Goal: Task Accomplishment & Management: Manage account settings

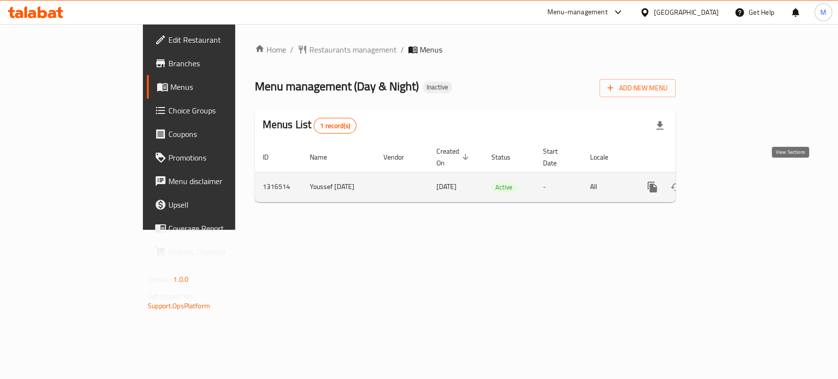
click at [729, 181] on icon "enhanced table" at bounding box center [723, 187] width 12 height 12
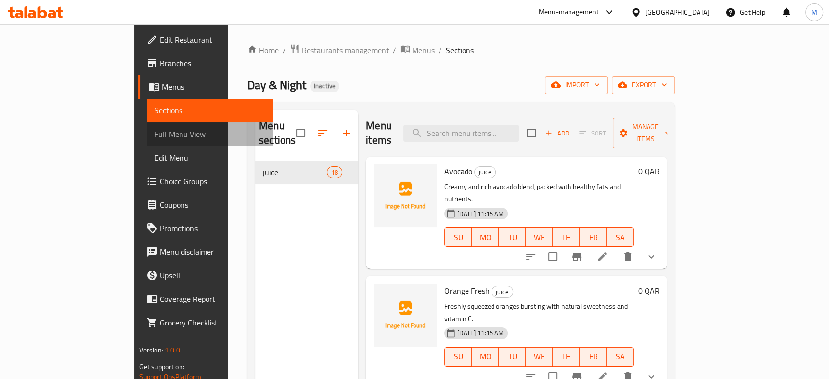
click at [155, 130] on span "Full Menu View" at bounding box center [210, 134] width 110 height 12
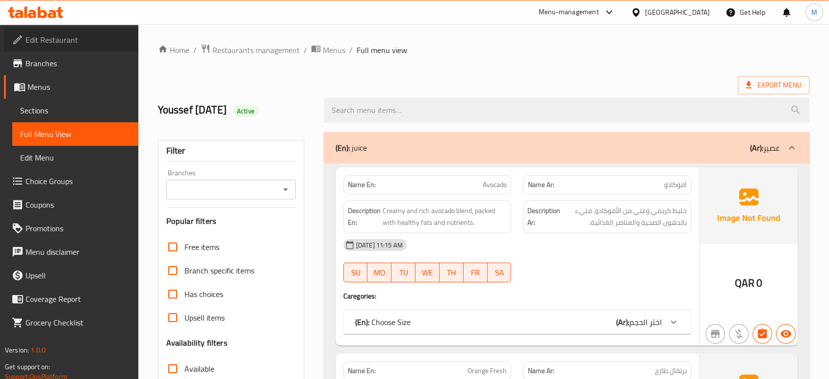
click at [79, 43] on span "Edit Restaurant" at bounding box center [78, 40] width 105 height 12
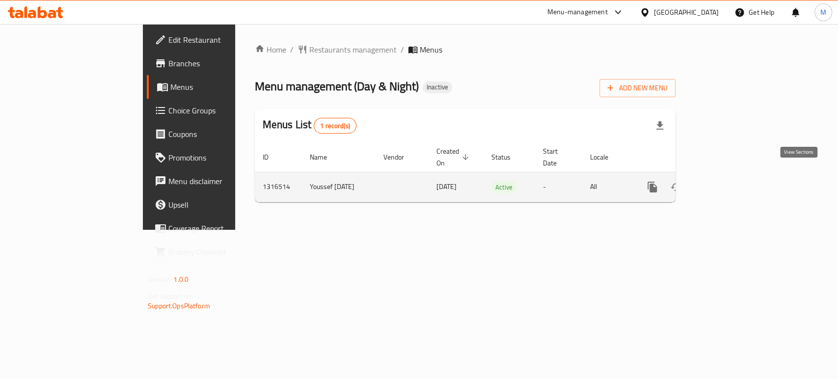
click at [727, 183] on icon "enhanced table" at bounding box center [722, 187] width 9 height 9
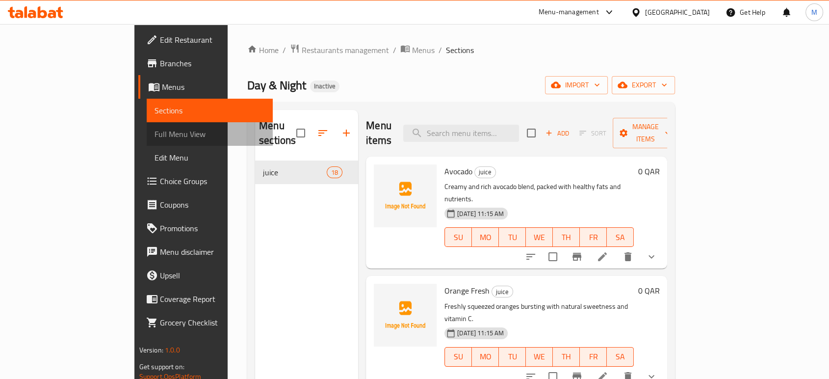
click at [155, 132] on span "Full Menu View" at bounding box center [210, 134] width 110 height 12
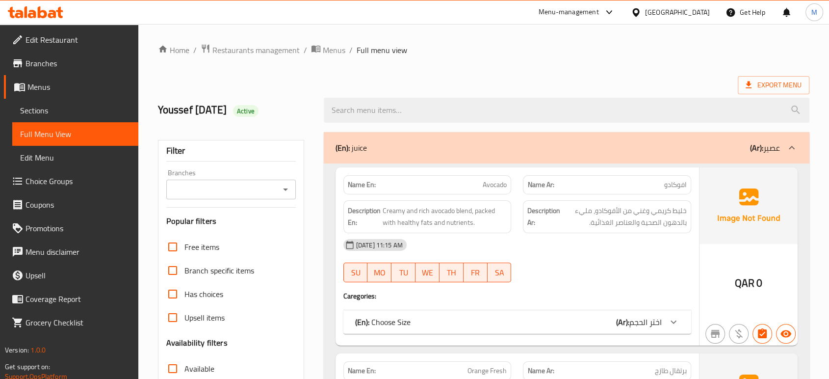
click at [630, 261] on div "09-10-2025 11:15 AM SU MO TU WE TH FR SA" at bounding box center [518, 260] width 360 height 55
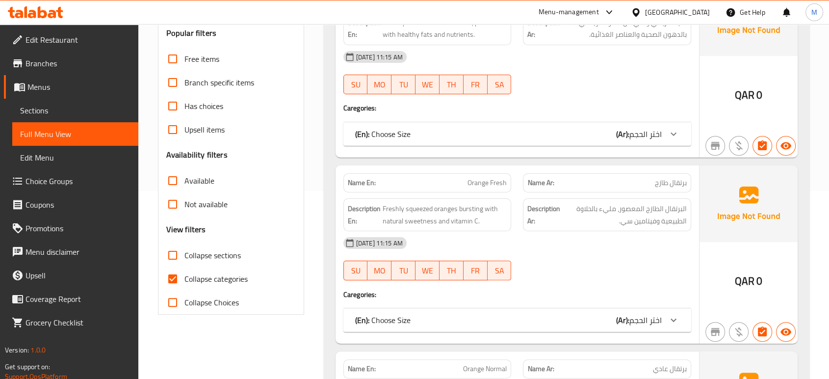
scroll to position [196, 0]
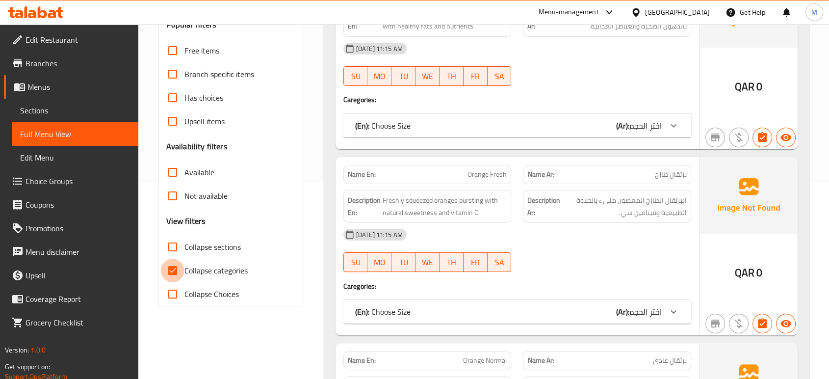
click at [175, 264] on input "Collapse categories" at bounding box center [173, 271] width 24 height 24
checkbox input "false"
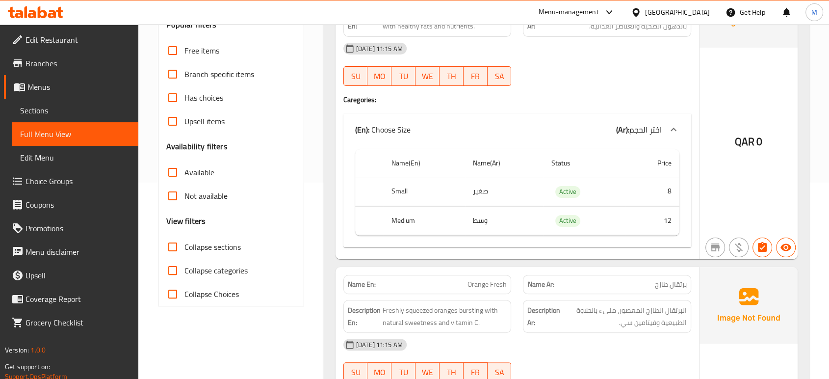
click at [560, 109] on div "Name En: Avocado Name Ar: افوكادو Description En: Creamy and rich avocado blend…" at bounding box center [518, 115] width 364 height 288
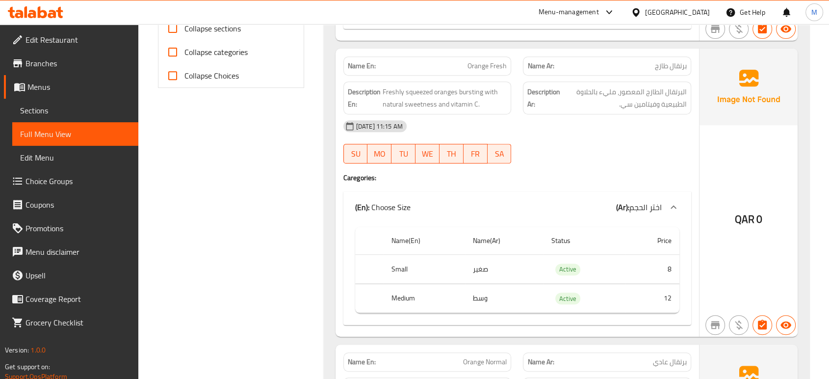
scroll to position [436, 0]
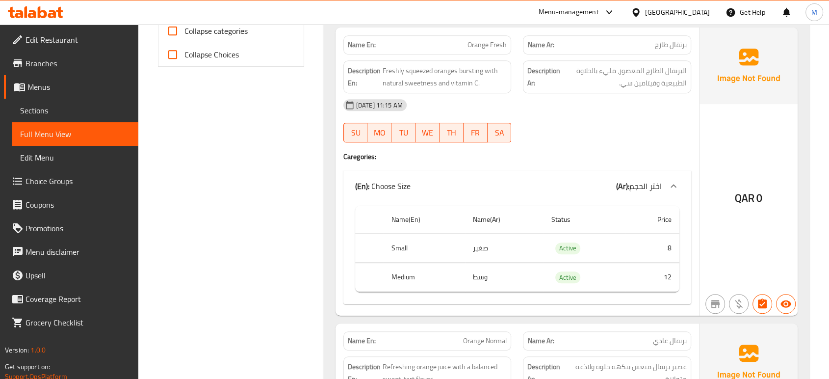
type button "0"
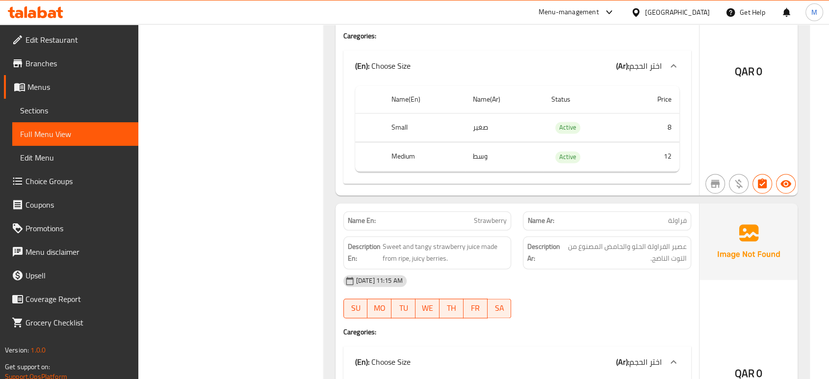
scroll to position [1478, 0]
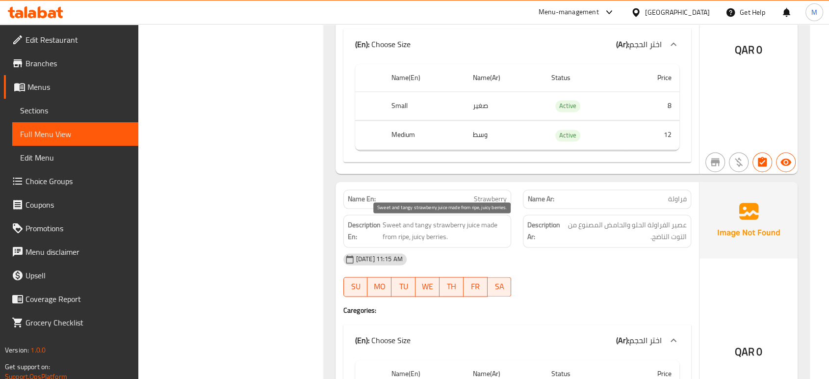
click at [396, 228] on span "Sweet and tangy strawberry juice made from ripe, juicy berries." at bounding box center [445, 231] width 125 height 24
copy span "Sweet and tangy strawberry juice made from ripe, juicy berries."
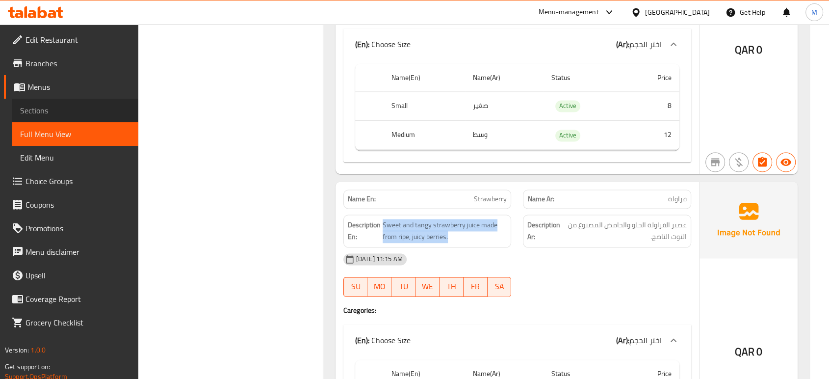
click at [29, 116] on span "Sections" at bounding box center [75, 111] width 110 height 12
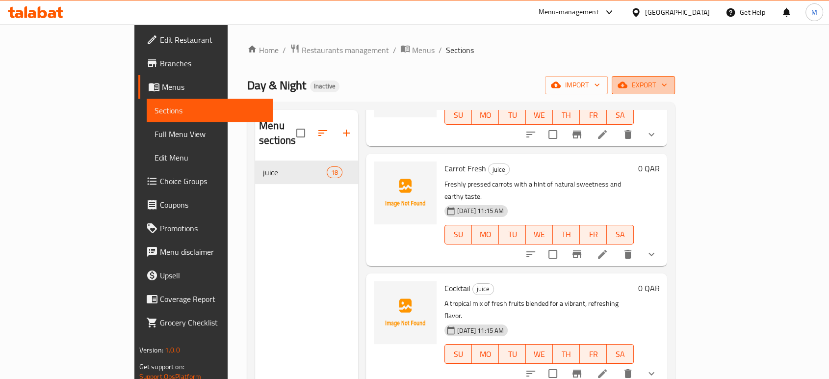
click at [667, 89] on span "export" at bounding box center [644, 85] width 48 height 12
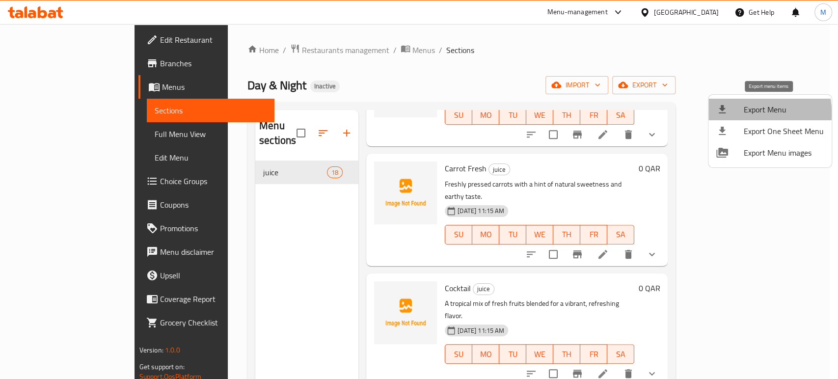
click at [743, 113] on span "Export Menu" at bounding box center [783, 110] width 80 height 12
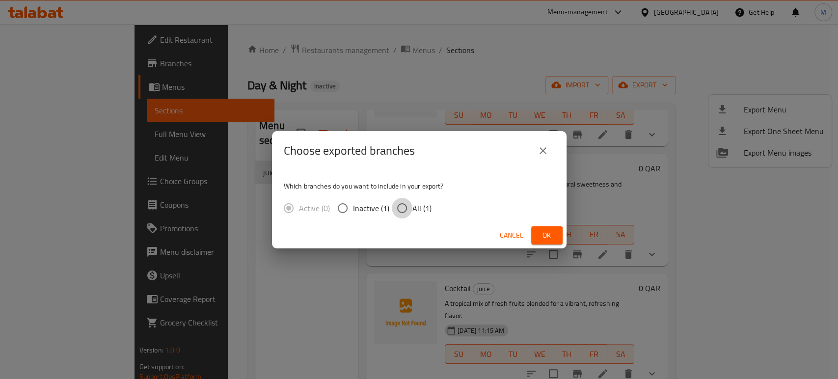
click at [400, 211] on input "All (1)" at bounding box center [402, 208] width 21 height 21
radio input "true"
click at [544, 234] on span "Ok" at bounding box center [547, 235] width 16 height 12
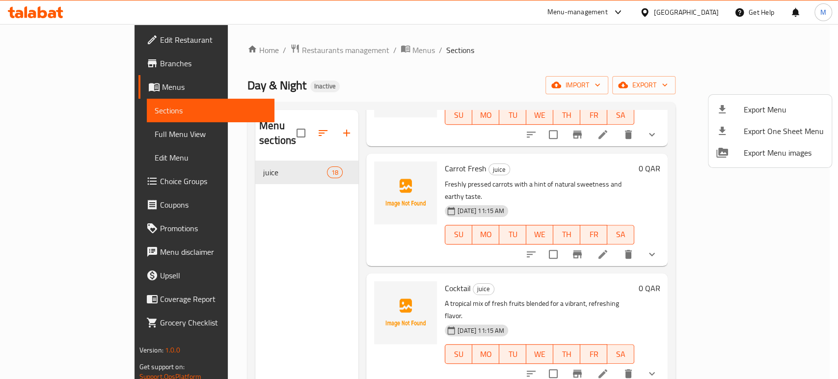
click at [251, 283] on div at bounding box center [419, 189] width 838 height 379
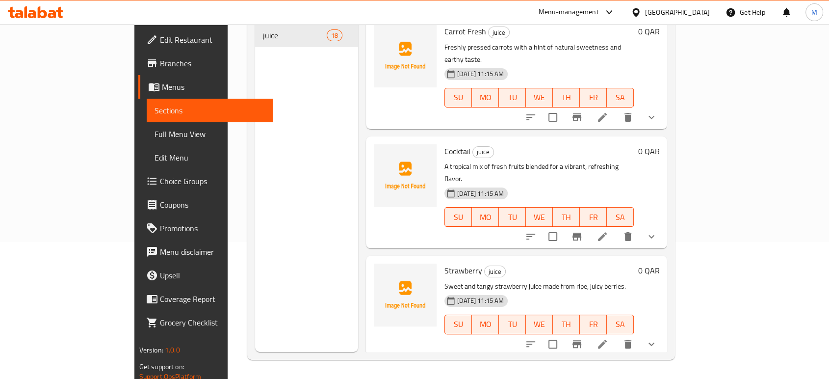
scroll to position [137, 0]
click at [634, 338] on icon "delete" at bounding box center [628, 344] width 12 height 12
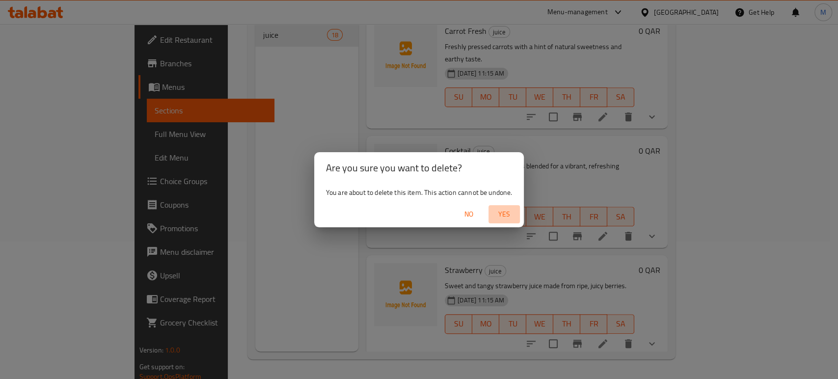
click at [500, 212] on span "Yes" at bounding box center [504, 214] width 24 height 12
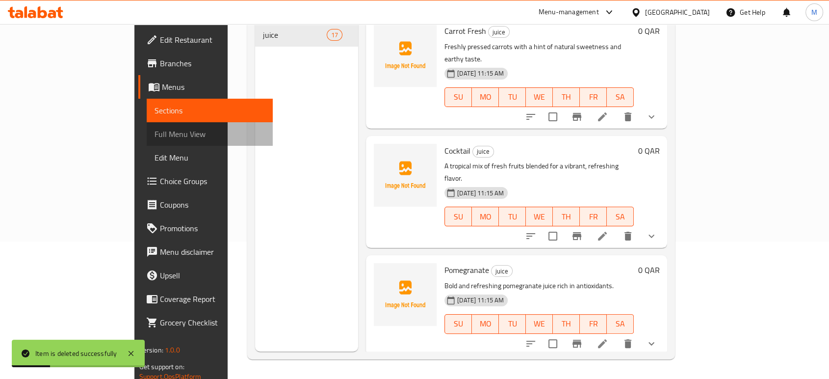
click at [155, 136] on span "Full Menu View" at bounding box center [210, 134] width 110 height 12
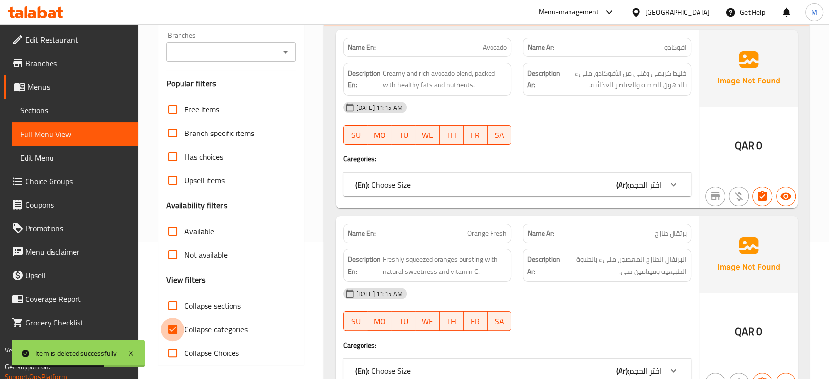
click at [173, 330] on input "Collapse categories" at bounding box center [173, 329] width 24 height 24
checkbox input "false"
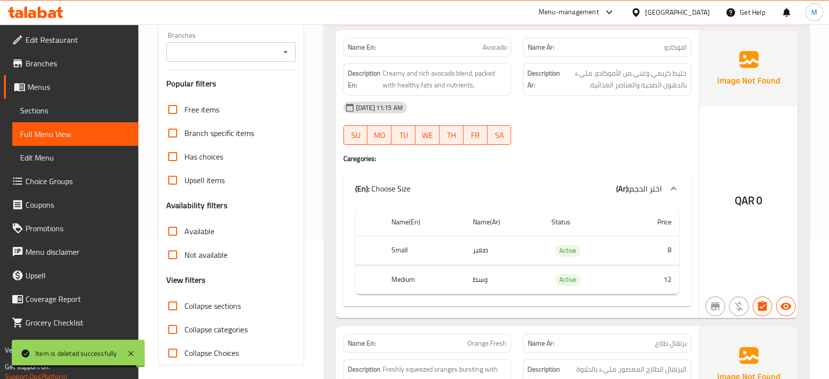
click at [508, 163] on div "Name En: Avocado Name Ar: افوكادو Description En: Creamy and rich avocado blend…" at bounding box center [518, 174] width 364 height 288
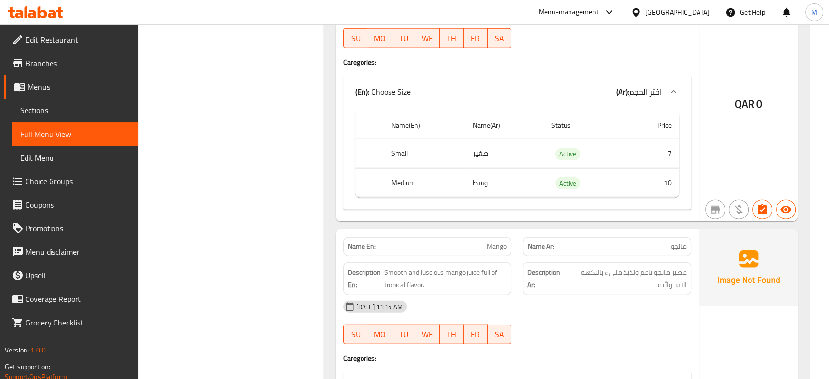
scroll to position [82, 0]
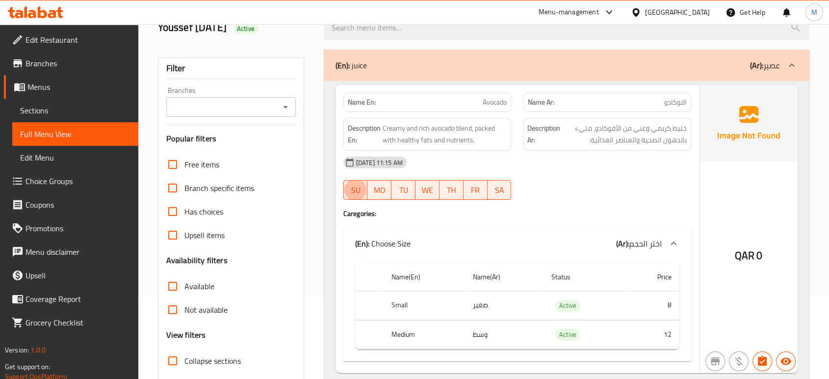
type button "0"
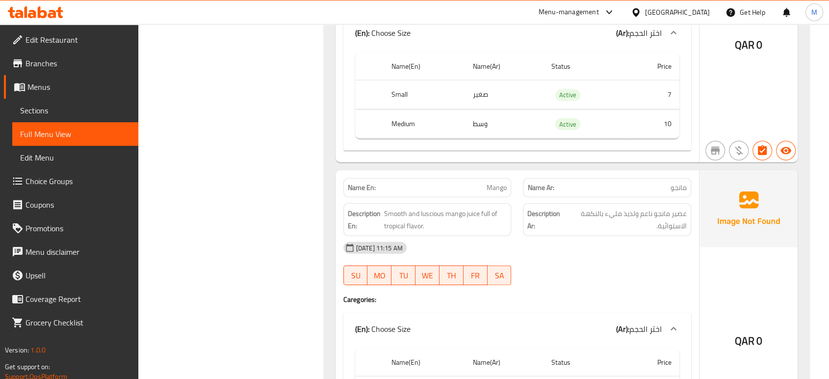
click at [284, 214] on div "Filter Branches Branches Popular filters Free items Branch specific items Has c…" at bounding box center [235, 300] width 166 height 5103
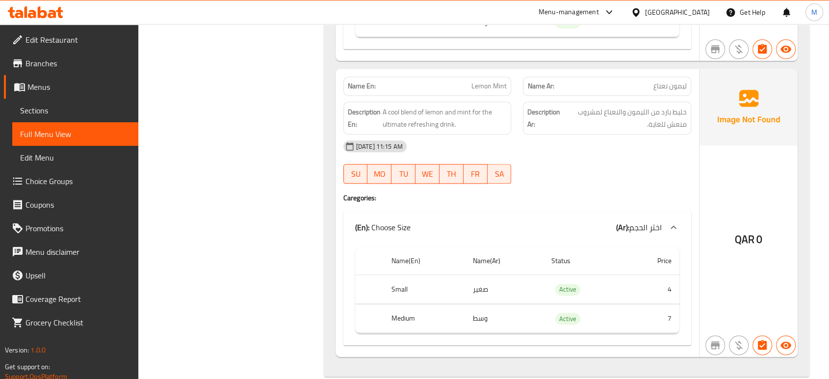
scroll to position [4868, 0]
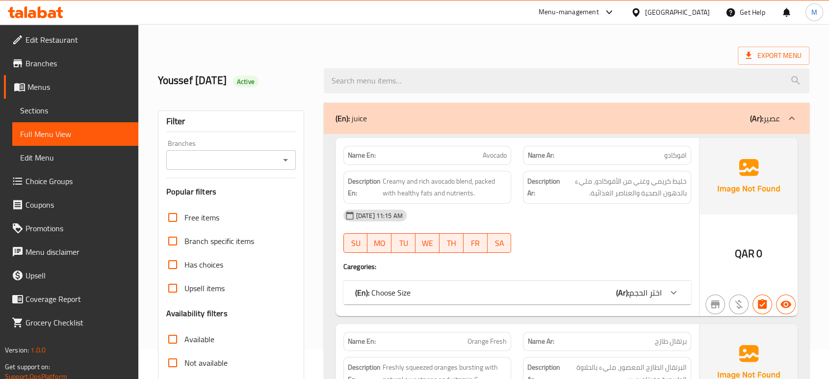
scroll to position [30, 0]
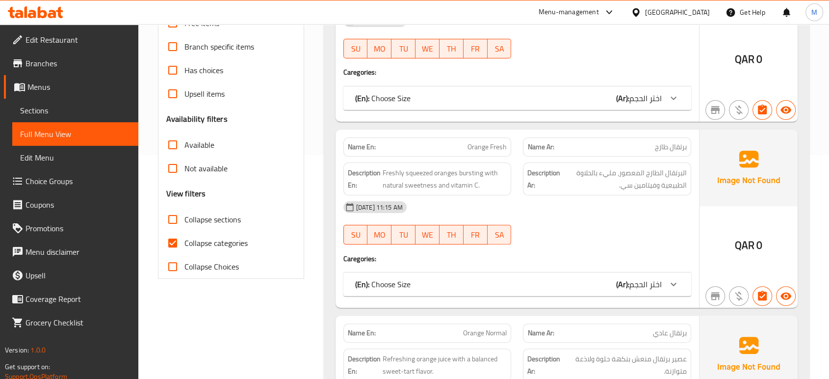
scroll to position [248, 0]
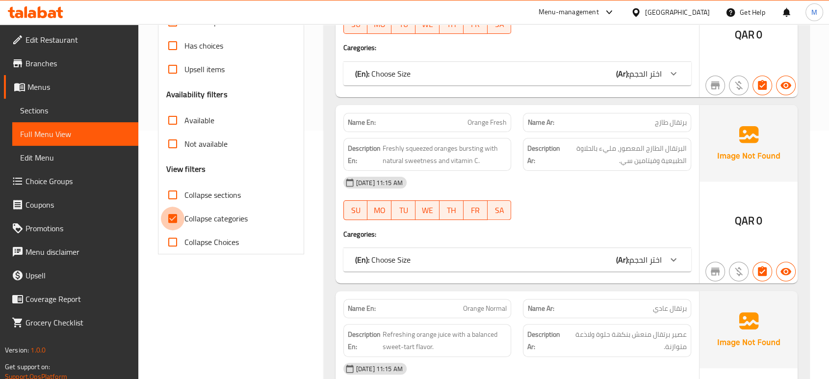
click at [176, 217] on input "Collapse categories" at bounding box center [173, 219] width 24 height 24
checkbox input "false"
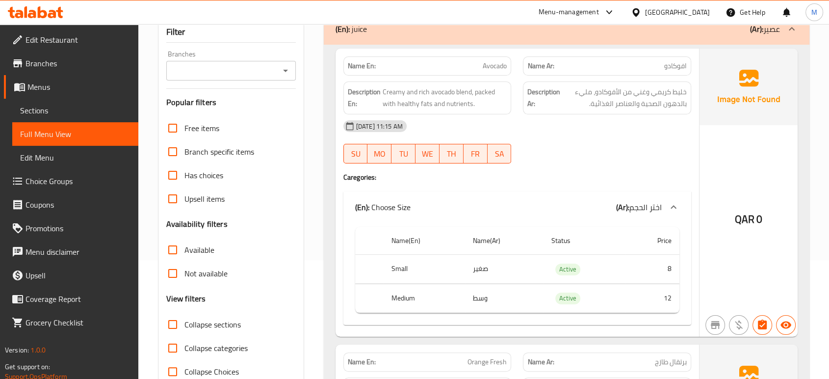
scroll to position [8, 0]
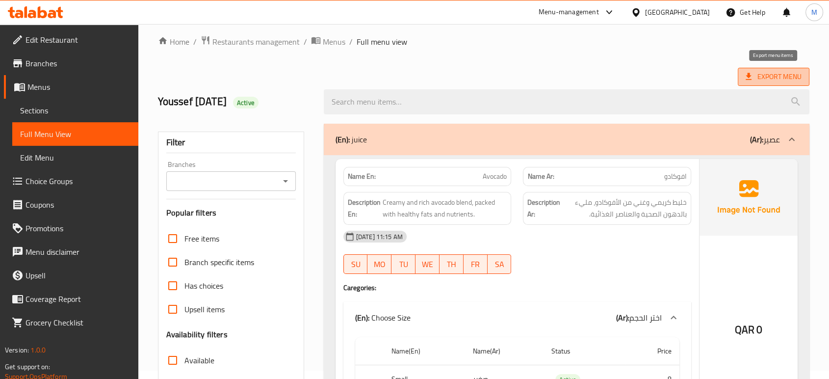
click at [758, 77] on span "Export Menu" at bounding box center [774, 77] width 56 height 12
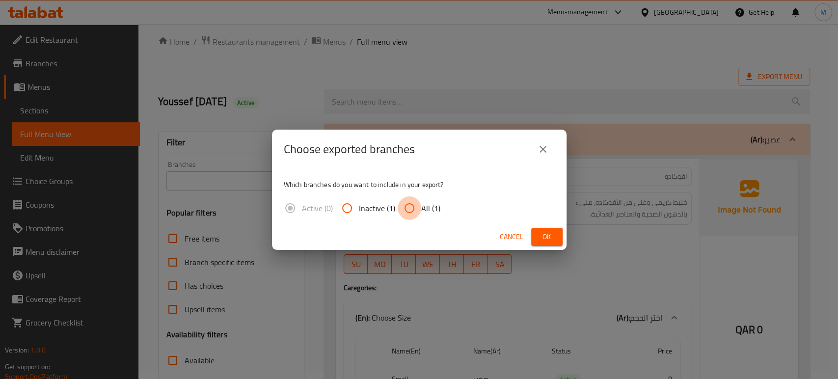
click at [409, 205] on input "All (1)" at bounding box center [409, 208] width 24 height 24
radio input "true"
click at [542, 234] on span "Ok" at bounding box center [547, 237] width 16 height 12
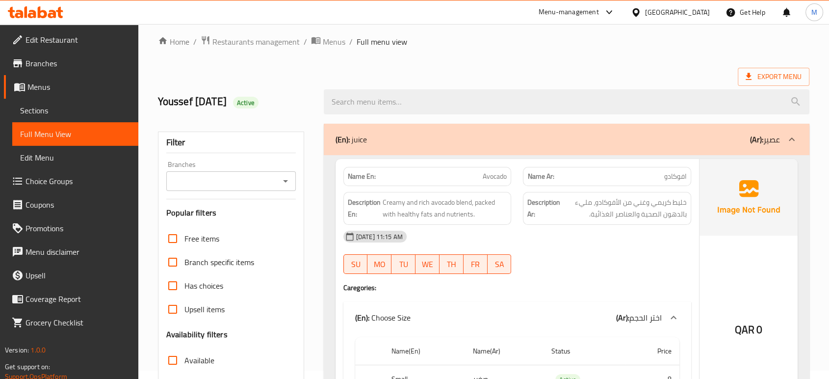
click at [52, 57] on span "Branches" at bounding box center [78, 63] width 105 height 12
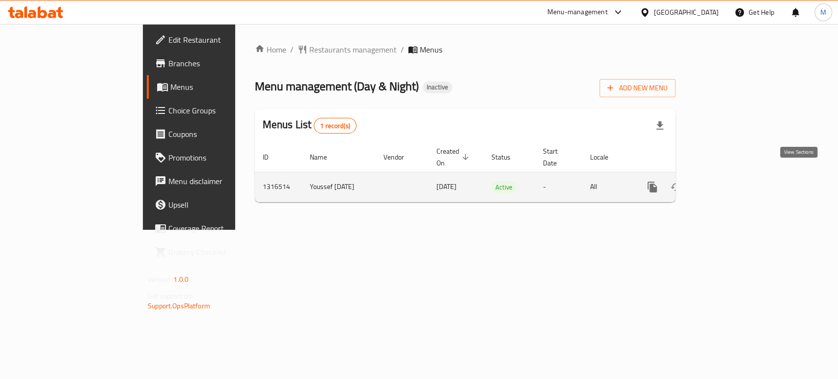
click at [727, 183] on icon "enhanced table" at bounding box center [722, 187] width 9 height 9
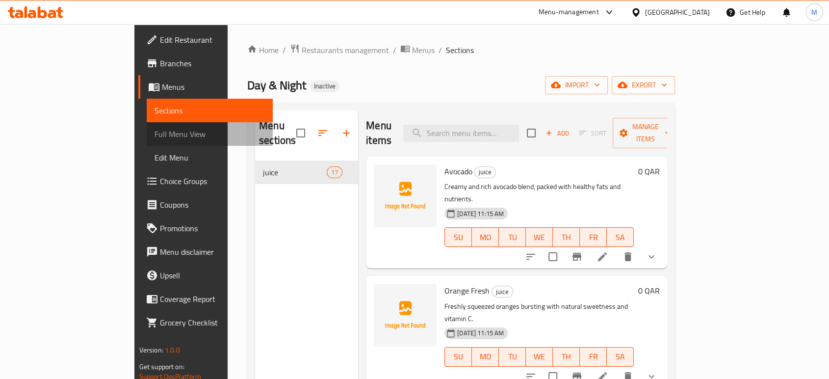
click at [155, 138] on span "Full Menu View" at bounding box center [210, 134] width 110 height 12
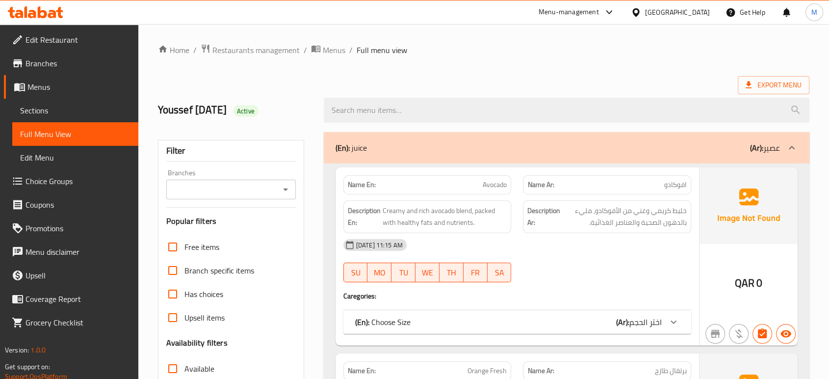
click at [694, 13] on div "Qatar" at bounding box center [677, 12] width 65 height 11
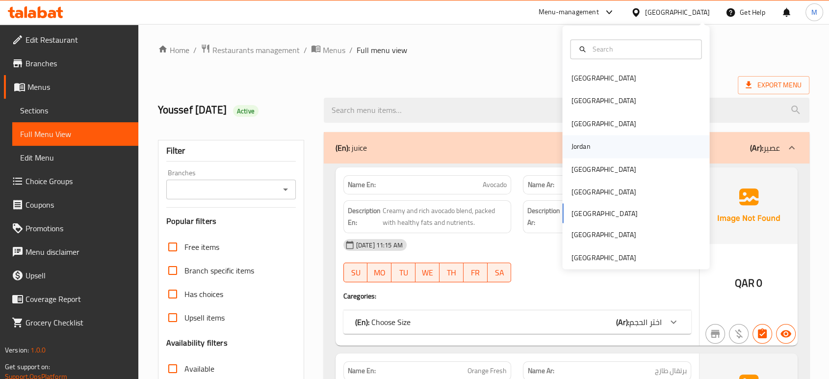
click at [588, 147] on div "Jordan" at bounding box center [580, 146] width 35 height 23
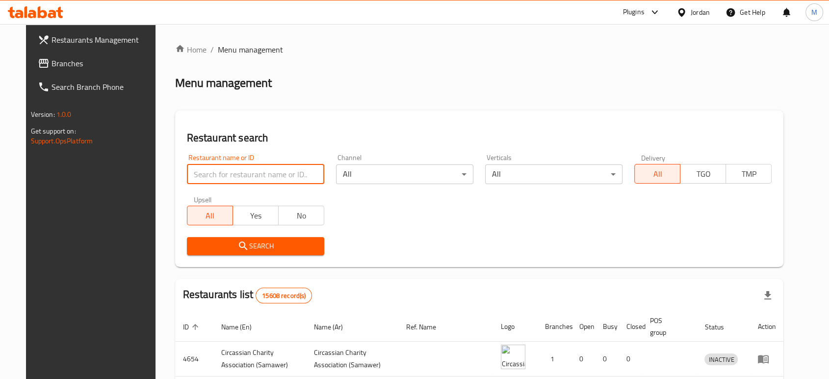
click at [268, 171] on input "search" at bounding box center [255, 174] width 137 height 20
paste input "707711"
type input "707711"
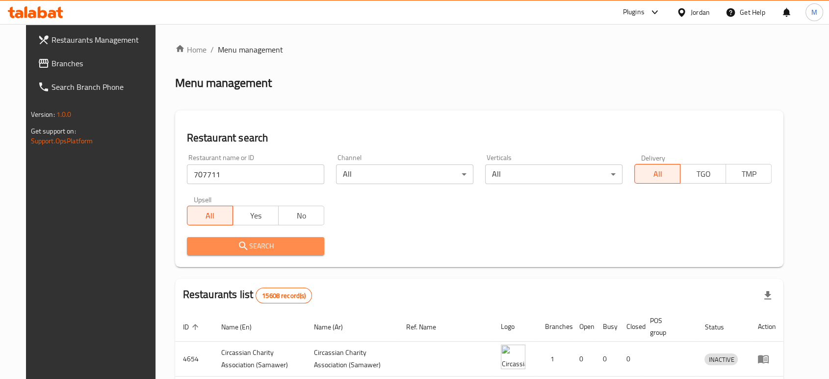
click at [255, 244] on span "Search" at bounding box center [256, 246] width 122 height 12
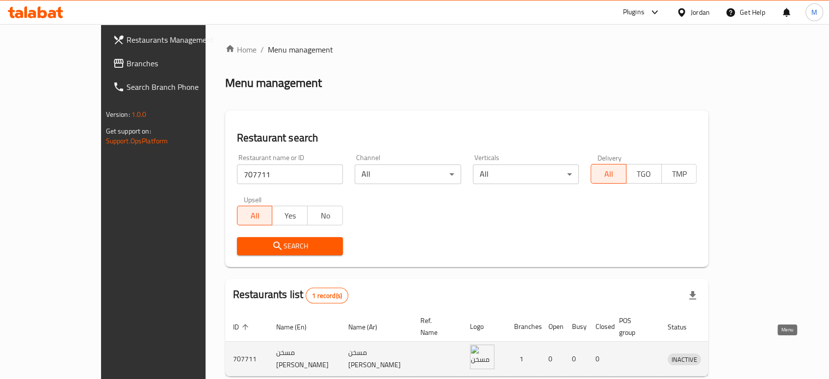
click at [732, 355] on icon "enhanced table" at bounding box center [726, 359] width 11 height 8
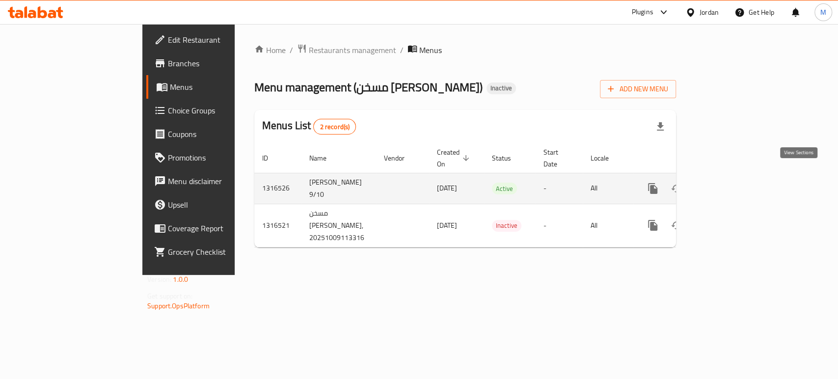
click at [728, 184] on icon "enhanced table" at bounding box center [723, 188] width 9 height 9
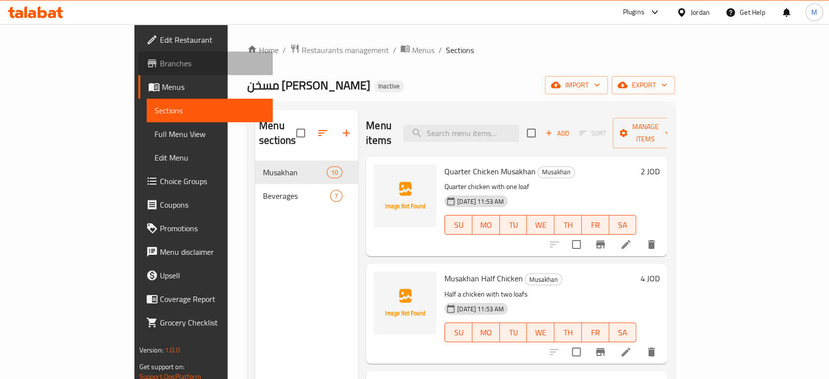
click at [138, 70] on link "Branches" at bounding box center [205, 64] width 134 height 24
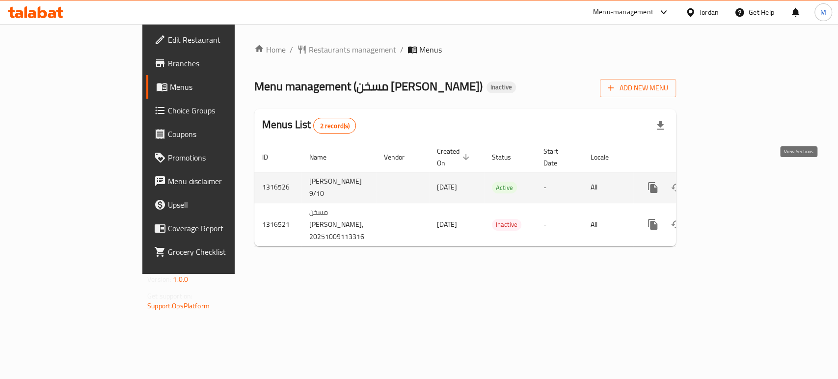
click at [729, 182] on icon "enhanced table" at bounding box center [723, 188] width 12 height 12
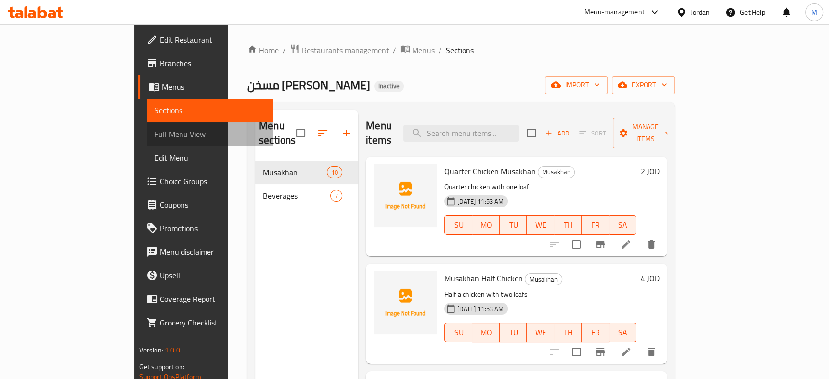
click at [155, 132] on span "Full Menu View" at bounding box center [210, 134] width 110 height 12
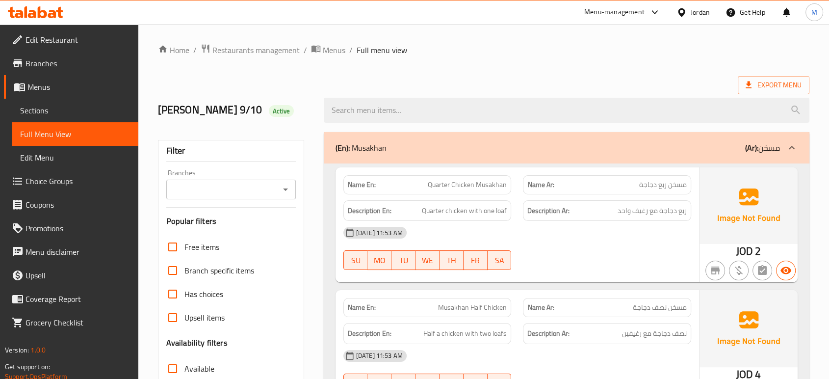
click at [550, 358] on div "[DATE] 11:53 AM" at bounding box center [518, 356] width 360 height 24
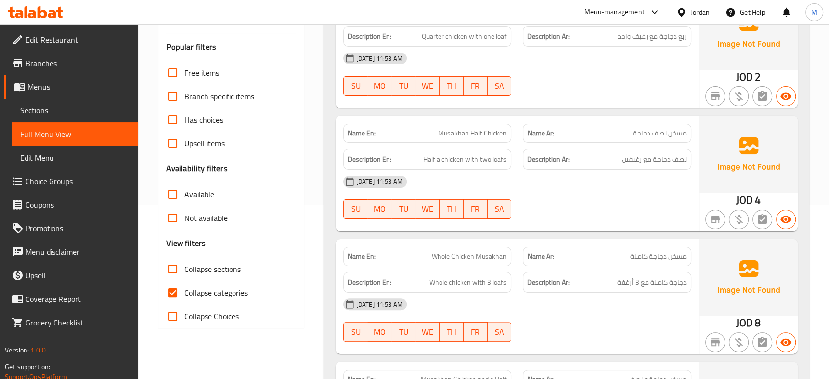
scroll to position [196, 0]
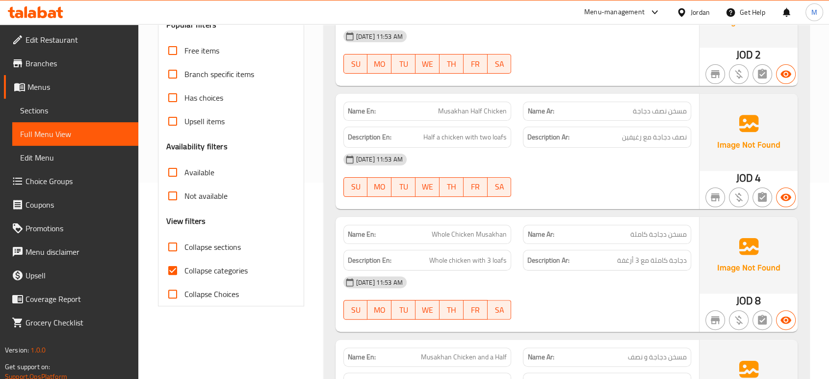
click at [595, 303] on div "[DATE] 11:53 AM SU MO TU WE TH FR SA" at bounding box center [518, 297] width 360 height 55
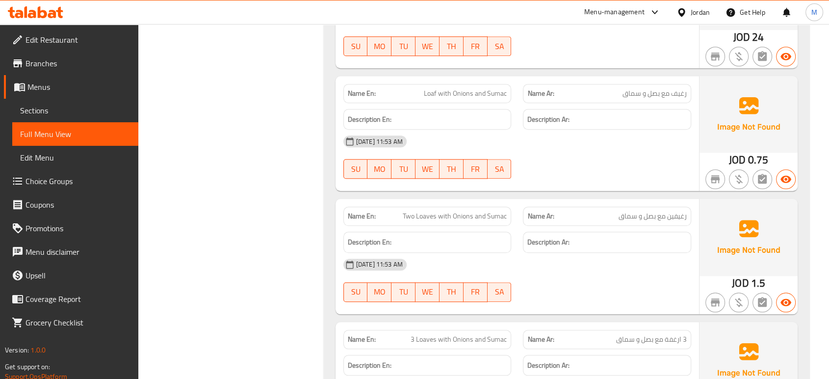
scroll to position [850, 0]
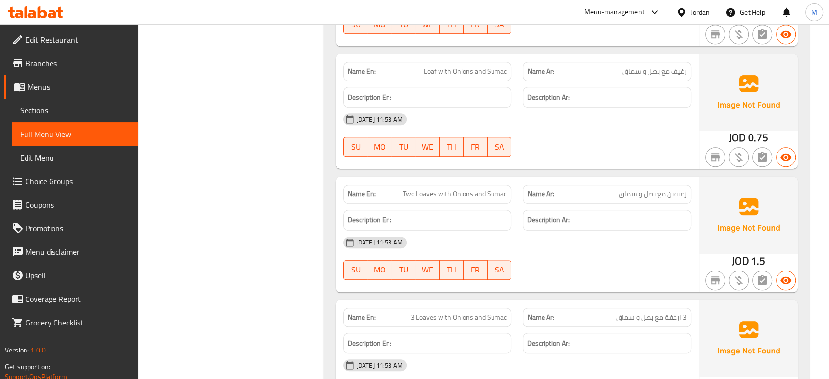
click at [443, 189] on span "Two Loaves with Onions and Sumac" at bounding box center [455, 194] width 104 height 10
copy span "Two Loaves with Onions and Sumac"
click at [645, 255] on div "[DATE] 11:53 AM SU MO TU WE TH FR SA" at bounding box center [518, 258] width 360 height 55
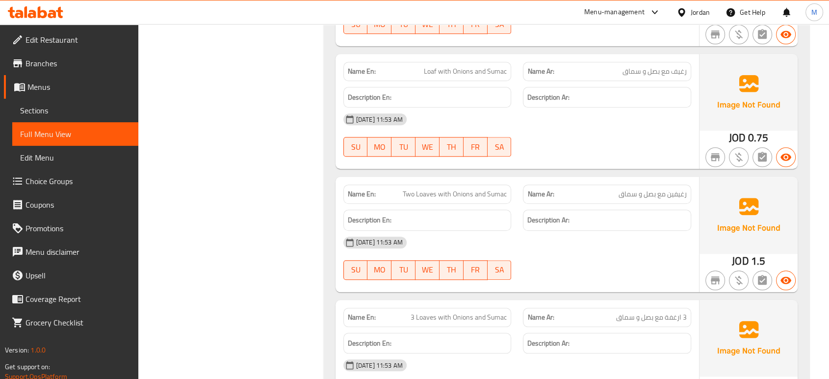
click at [252, 271] on div "Filter Branches Branches Popular filters Free items Branch specific items Has c…" at bounding box center [235, 375] width 166 height 2199
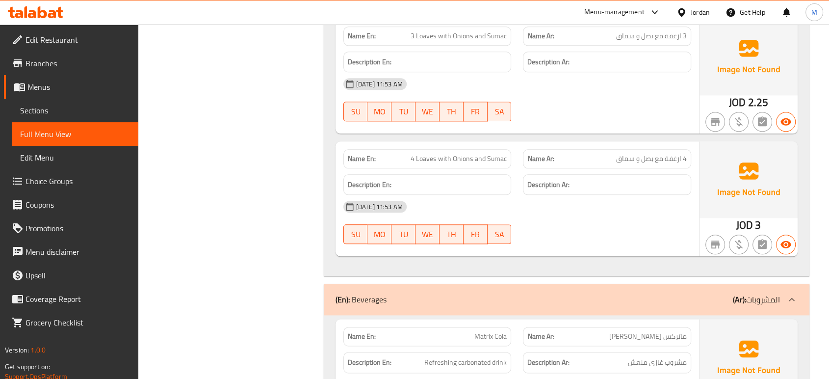
scroll to position [1134, 0]
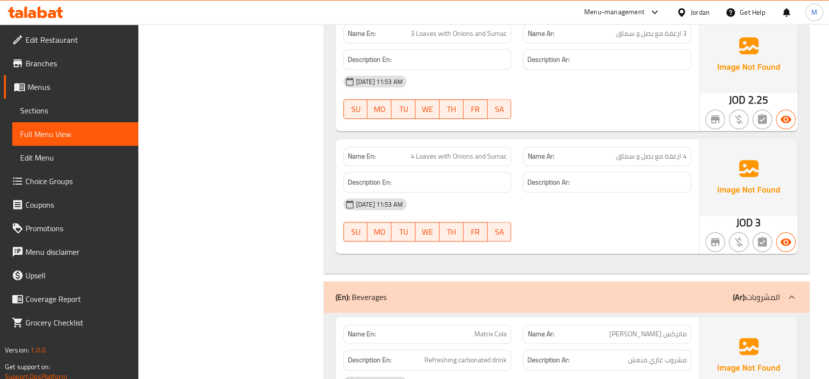
click at [262, 190] on div "Filter Branches Branches Popular filters Free items Branch specific items Has c…" at bounding box center [235, 92] width 166 height 2200
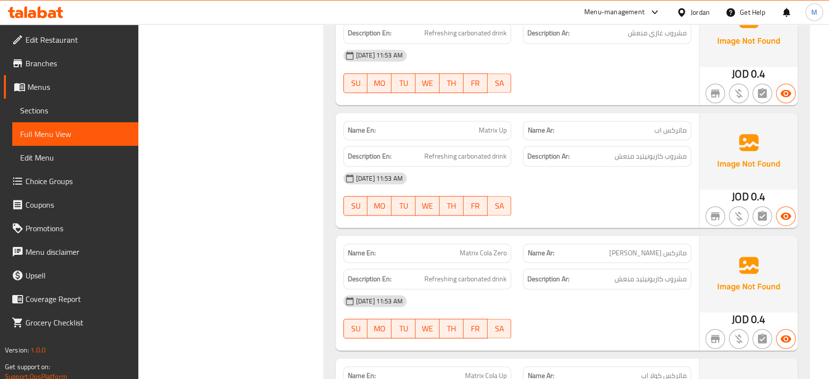
scroll to position [1483, 0]
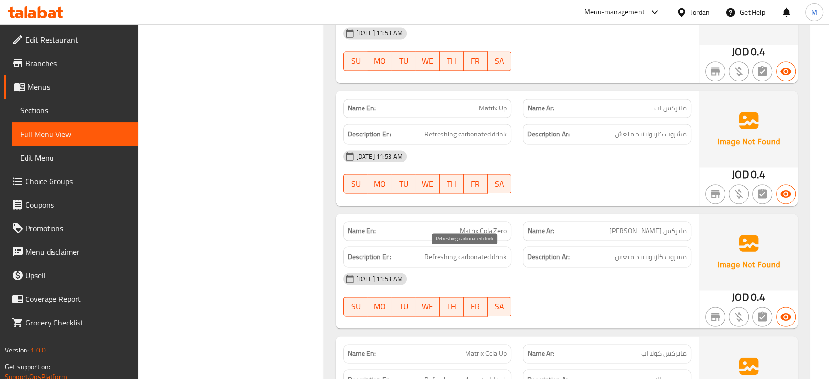
click at [428, 255] on span "Refreshing carbonated drink" at bounding box center [465, 257] width 82 height 12
copy span "Refreshing carbonated drink"
click at [591, 302] on div "[DATE] 11:53 AM SU MO TU WE TH FR SA" at bounding box center [518, 294] width 360 height 55
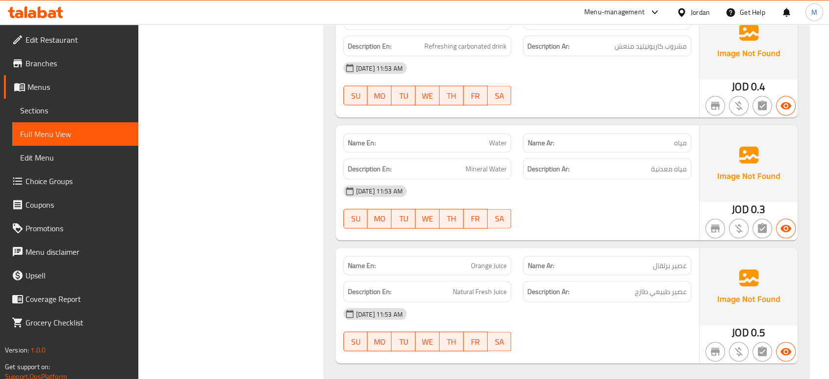
scroll to position [1963, 0]
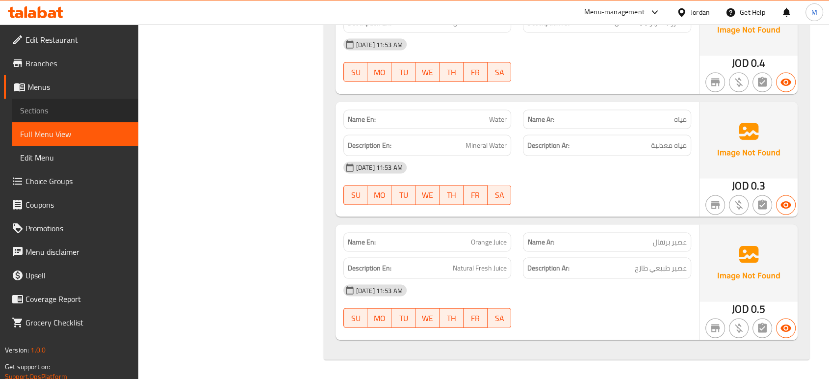
click at [85, 108] on span "Sections" at bounding box center [75, 111] width 110 height 12
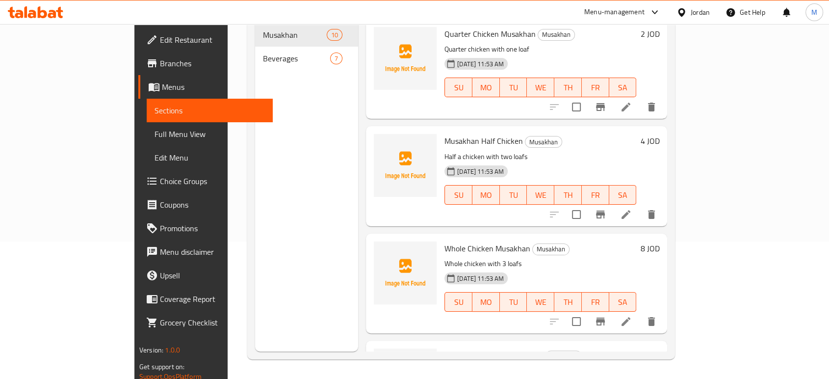
scroll to position [137, 0]
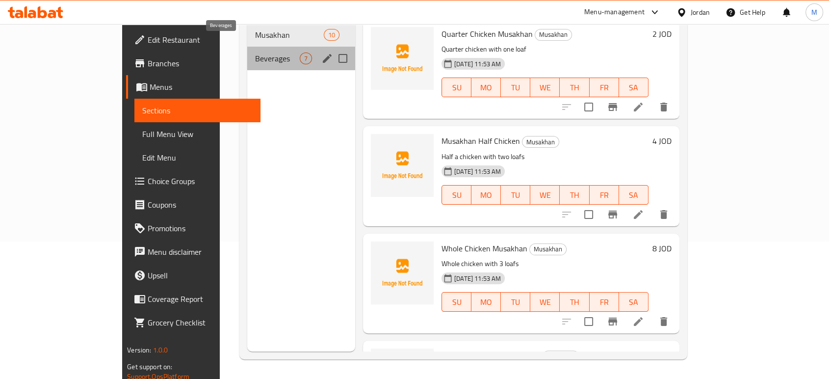
click at [255, 53] on span "Beverages" at bounding box center [277, 59] width 45 height 12
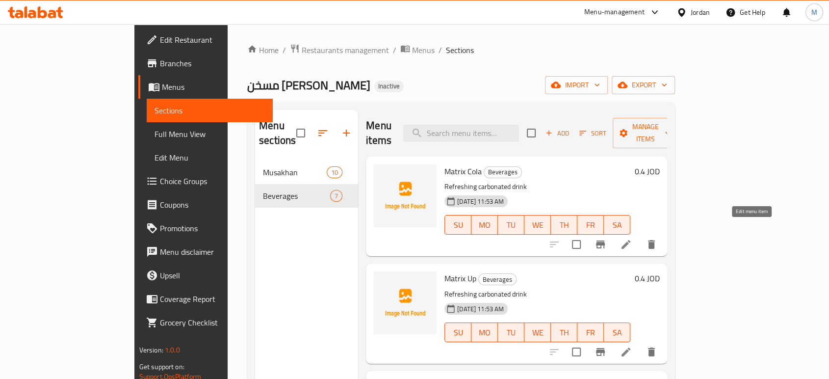
click at [632, 238] on icon at bounding box center [626, 244] width 12 height 12
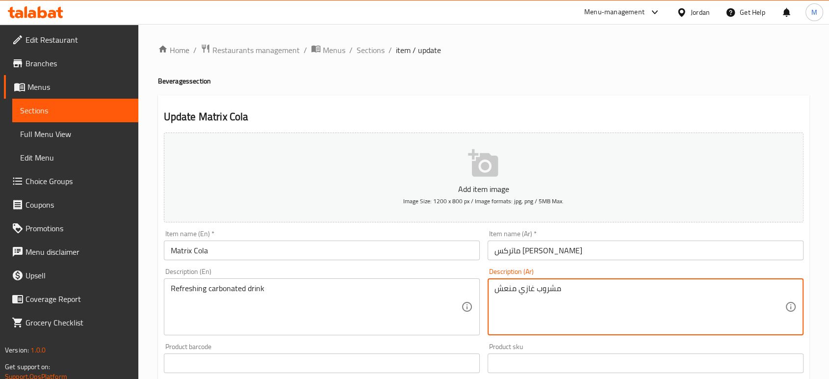
click at [529, 325] on textarea "مشروب غازي منعش" at bounding box center [640, 307] width 290 height 47
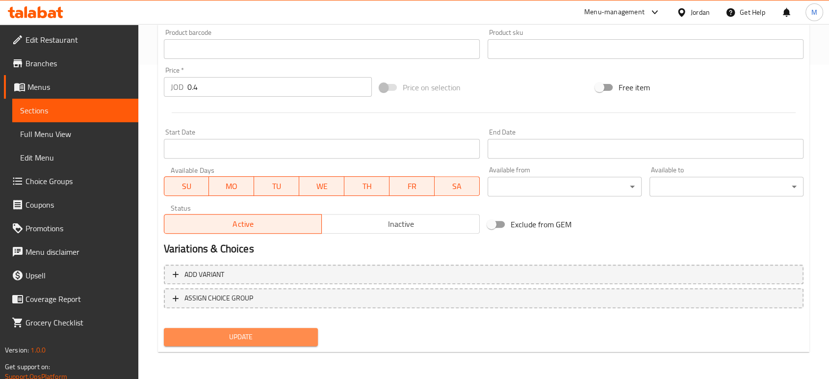
click at [293, 336] on span "Update" at bounding box center [241, 337] width 138 height 12
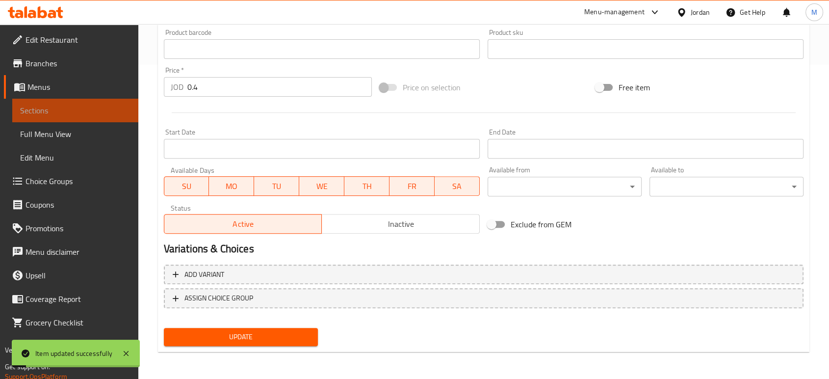
click at [107, 113] on span "Sections" at bounding box center [75, 111] width 110 height 12
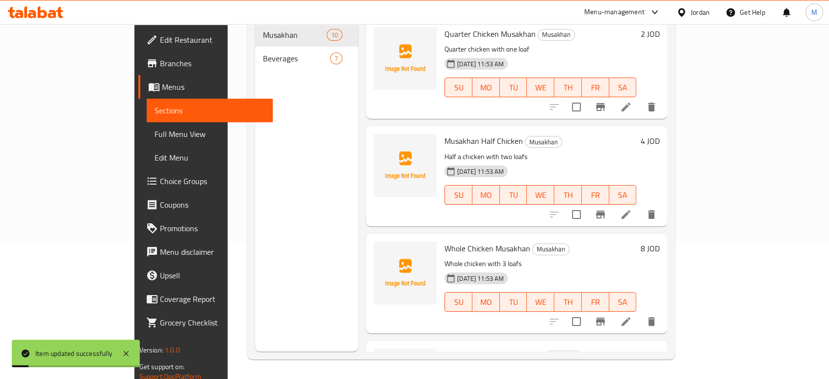
scroll to position [137, 0]
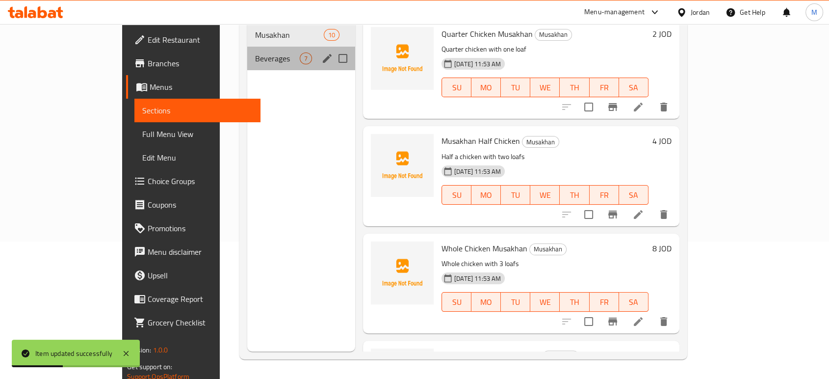
click at [257, 51] on div "Beverages 7" at bounding box center [301, 59] width 108 height 24
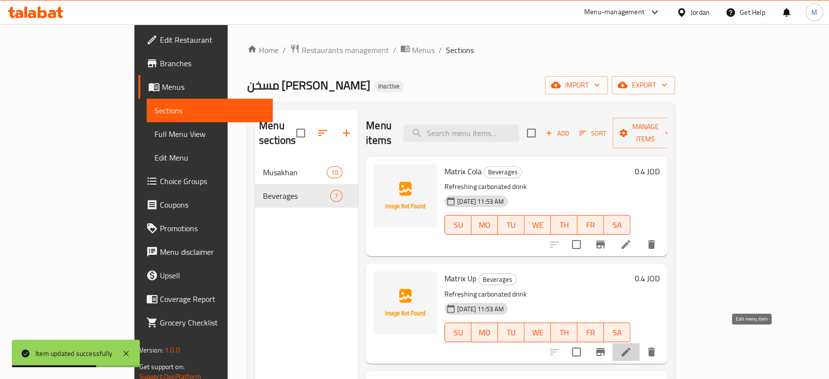
click at [631, 347] on icon at bounding box center [626, 351] width 9 height 9
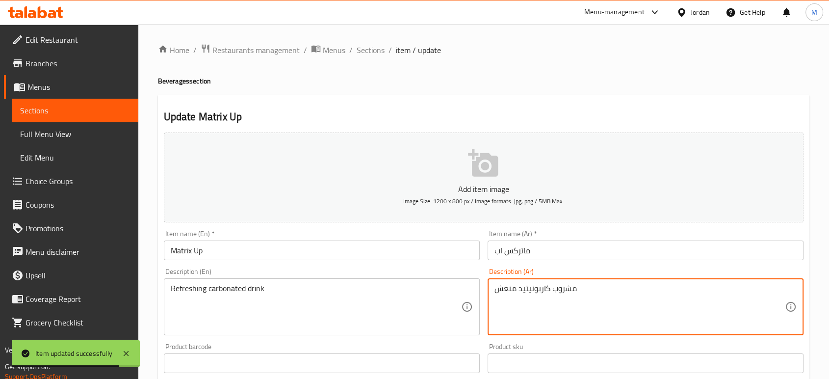
click at [603, 299] on textarea "مشروب كاربونيتيد منعش" at bounding box center [640, 307] width 290 height 47
paste textarea "غازي"
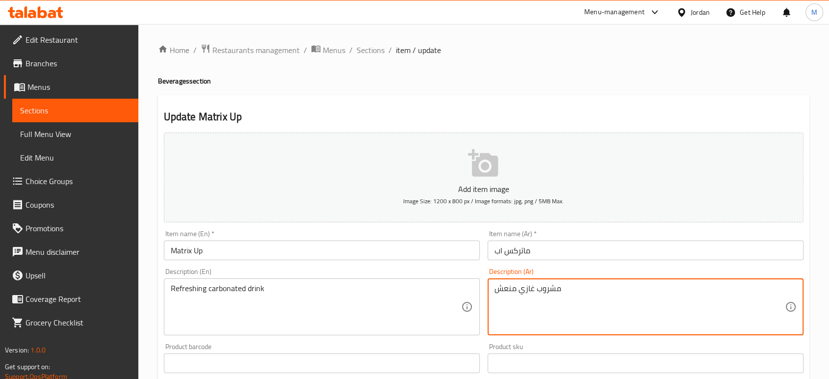
scroll to position [314, 0]
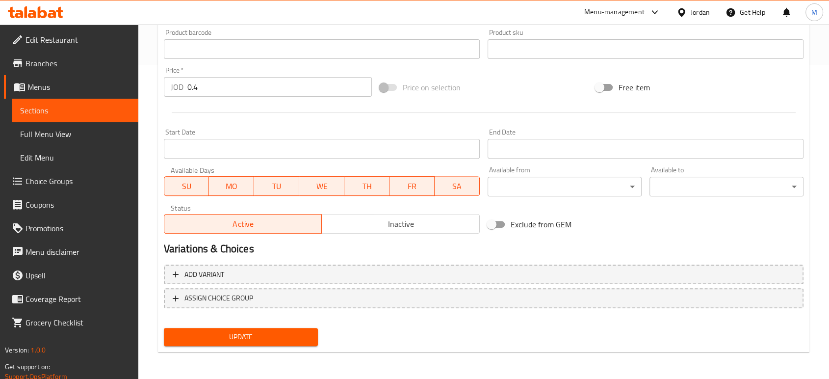
type textarea "مشروب غازي منعش"
click at [305, 327] on div "Update" at bounding box center [241, 337] width 162 height 26
click at [176, 335] on span "Update" at bounding box center [241, 337] width 138 height 12
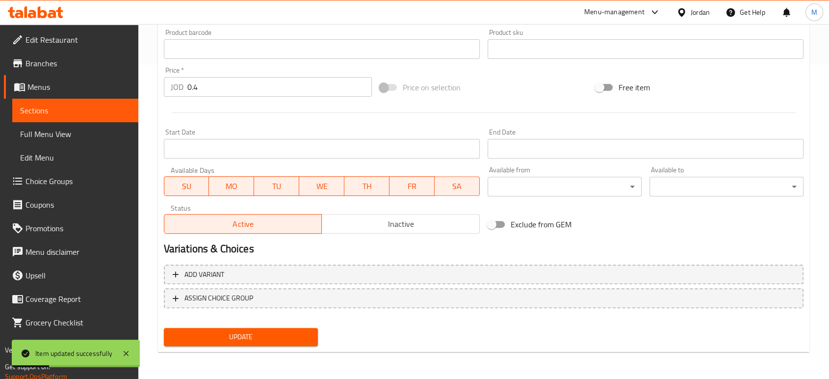
click at [93, 109] on span "Sections" at bounding box center [75, 111] width 110 height 12
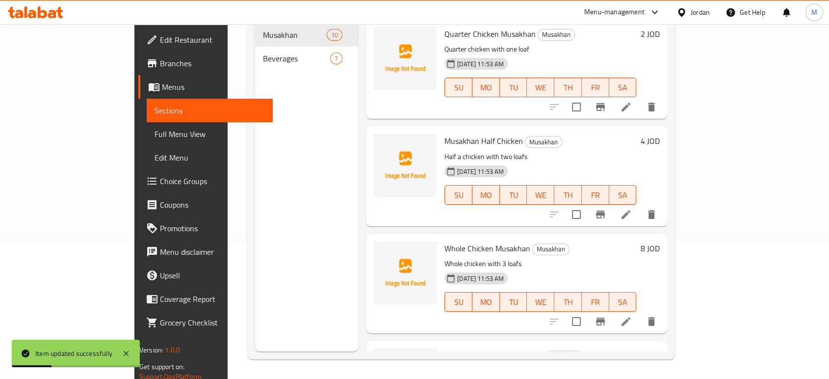
scroll to position [137, 0]
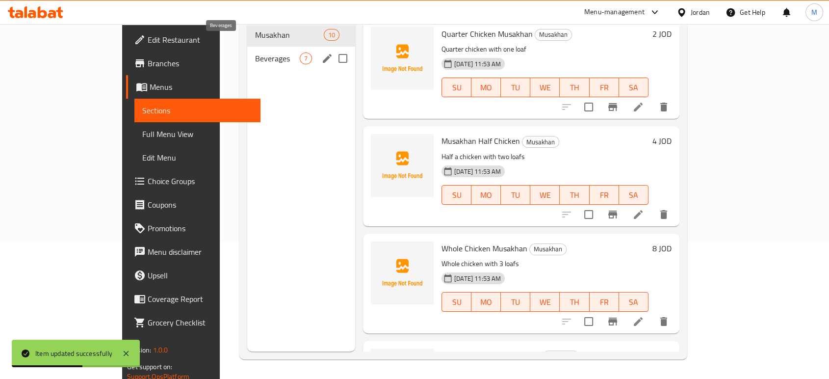
click at [256, 53] on span "Beverages" at bounding box center [277, 59] width 45 height 12
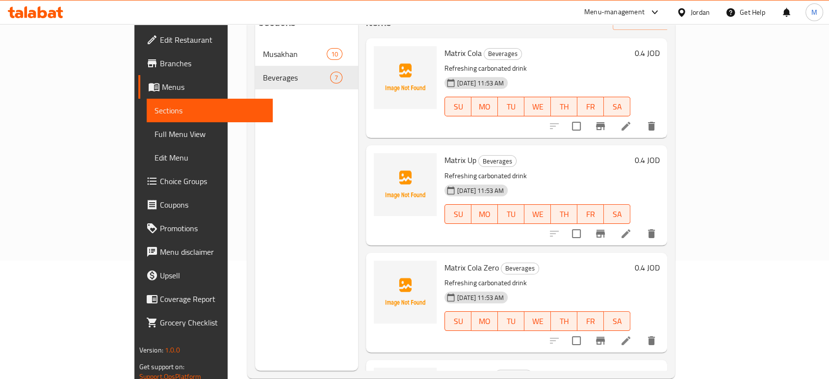
scroll to position [131, 0]
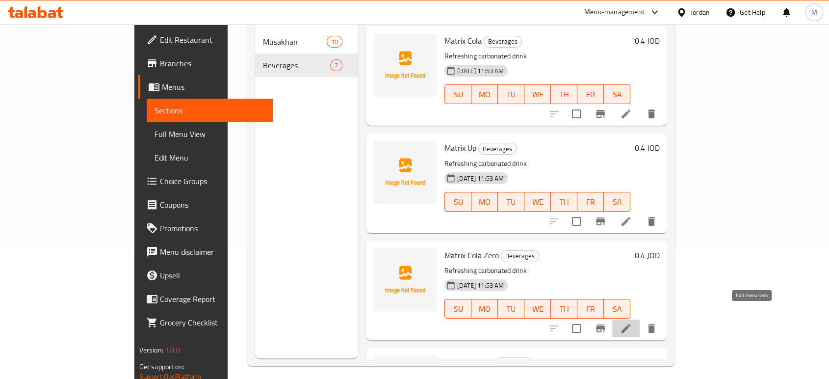
click at [632, 322] on icon at bounding box center [626, 328] width 12 height 12
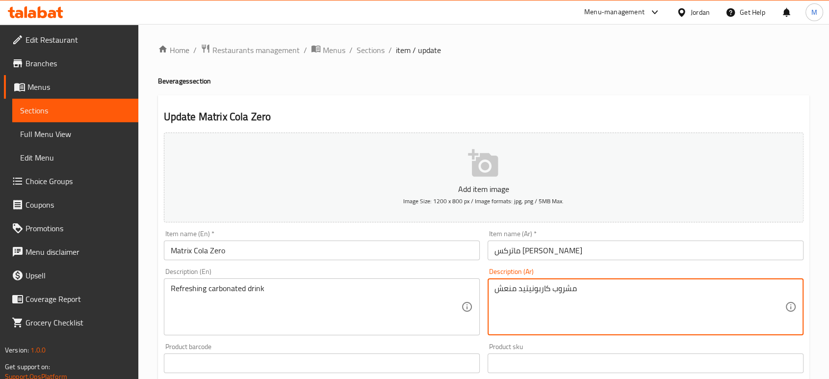
click at [616, 290] on textarea "مشروب كاربونيتيد منعش" at bounding box center [640, 307] width 290 height 47
paste textarea "غازي"
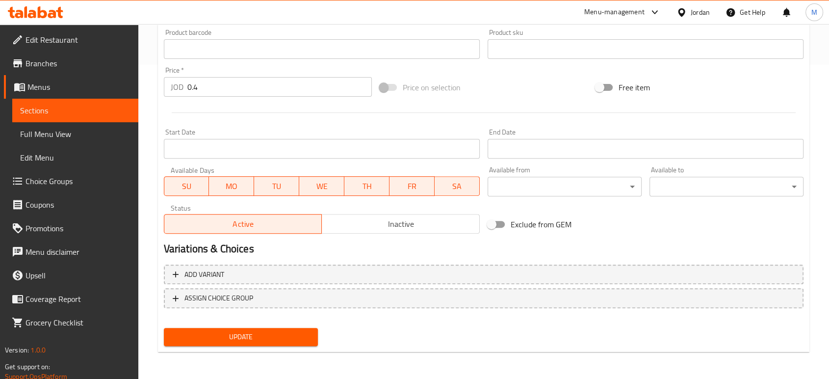
type textarea "مشروب غازي منعش"
click at [310, 328] on button "Update" at bounding box center [241, 337] width 154 height 18
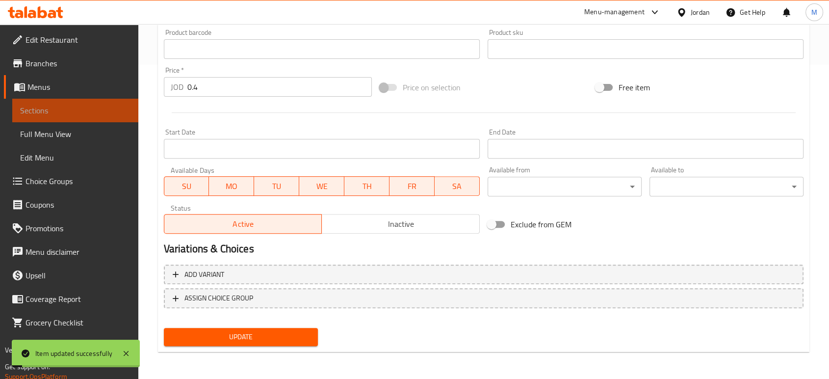
click at [93, 112] on span "Sections" at bounding box center [75, 111] width 110 height 12
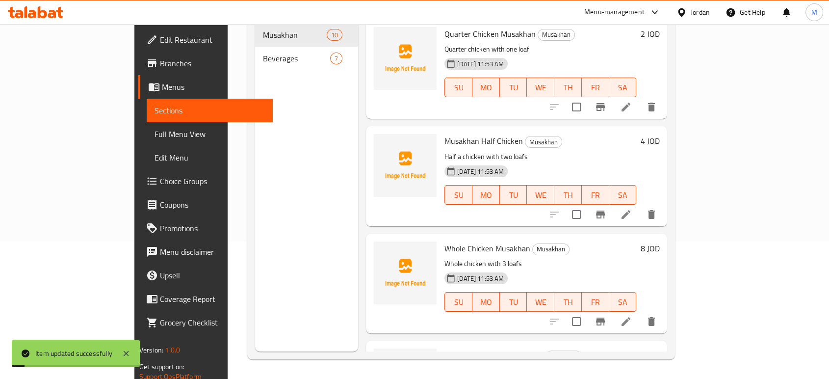
scroll to position [137, 0]
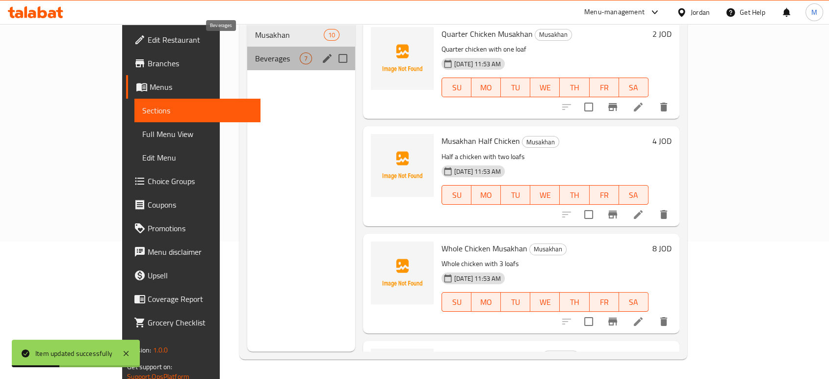
click at [255, 53] on span "Beverages" at bounding box center [277, 59] width 45 height 12
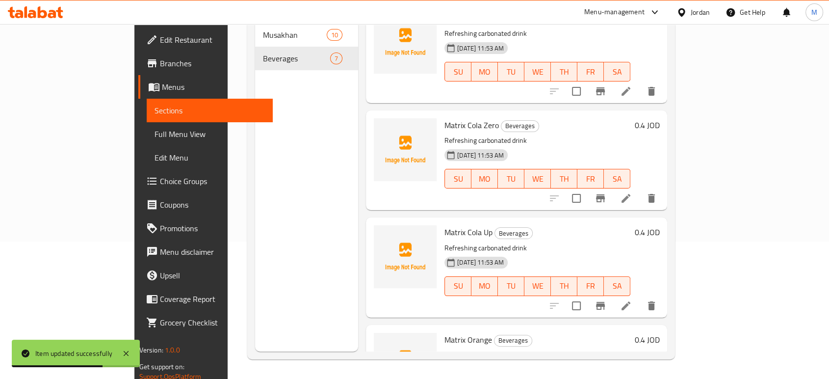
scroll to position [131, 0]
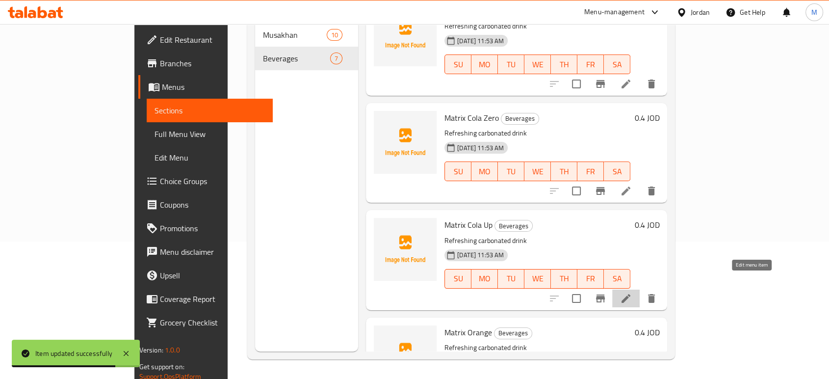
click at [632, 292] on icon at bounding box center [626, 298] width 12 height 12
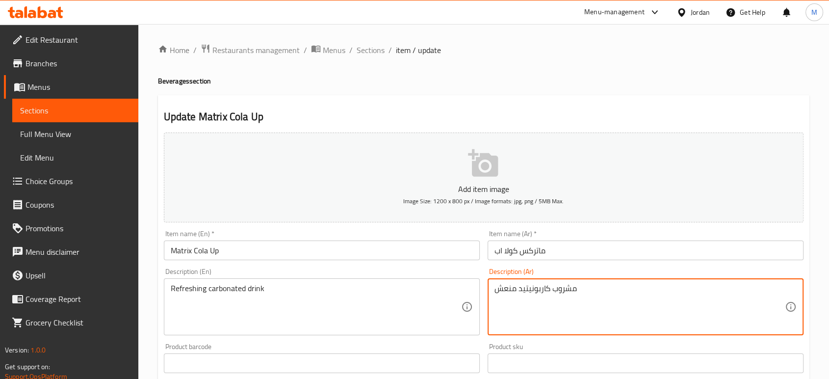
click at [687, 293] on textarea "مشروب كاربونيتيد منعش" at bounding box center [640, 307] width 290 height 47
paste textarea "غازي"
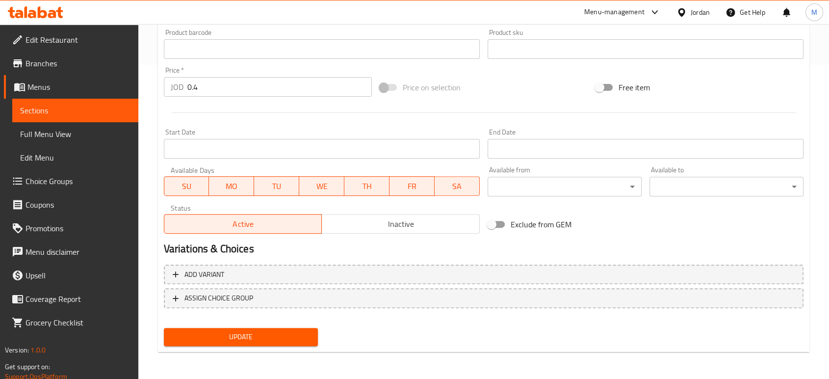
type textarea "مشروب غازي منعش"
click at [303, 337] on span "Update" at bounding box center [241, 337] width 138 height 12
click at [93, 126] on link "Full Menu View" at bounding box center [75, 134] width 126 height 24
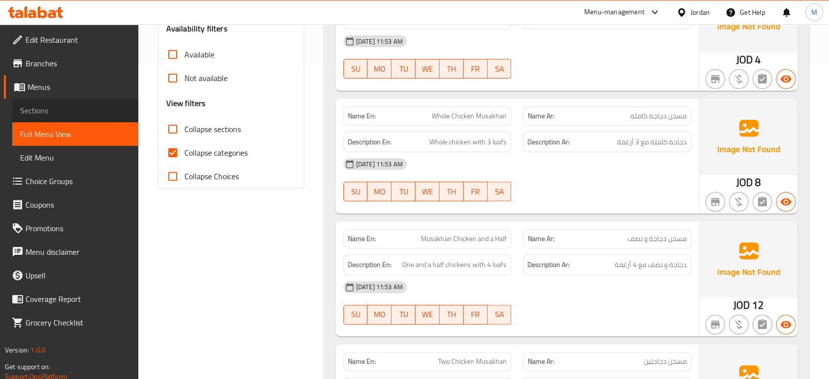
click at [86, 116] on span "Sections" at bounding box center [75, 111] width 110 height 12
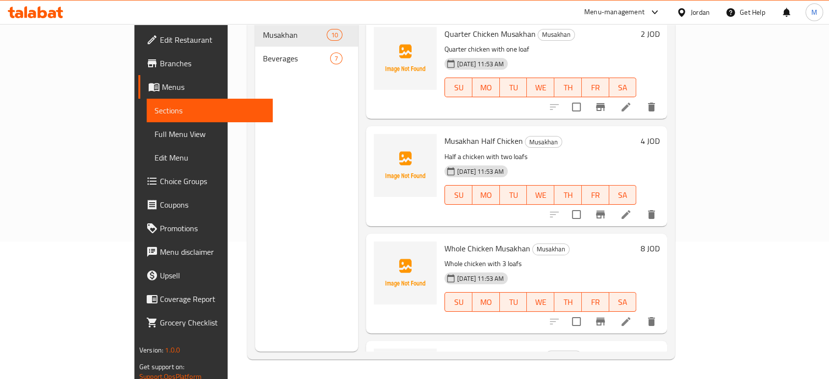
scroll to position [137, 0]
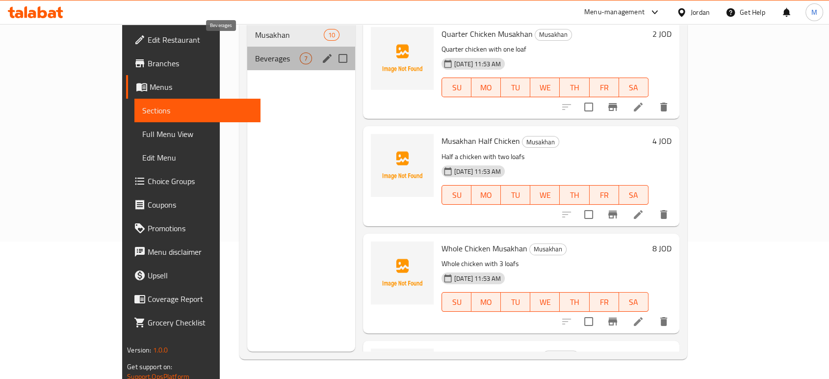
click at [255, 53] on span "Beverages" at bounding box center [277, 59] width 45 height 12
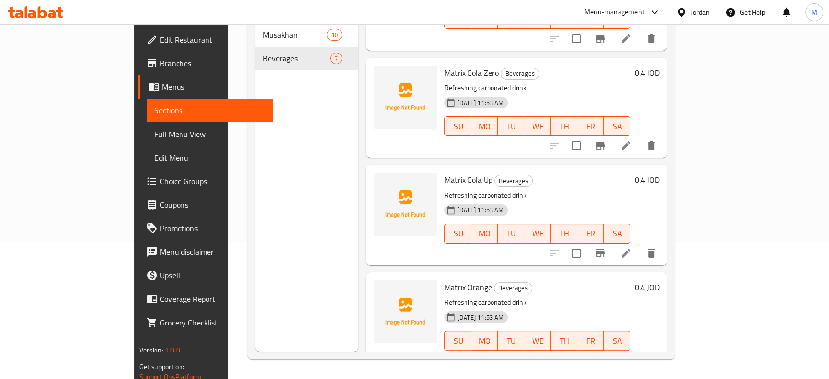
scroll to position [196, 0]
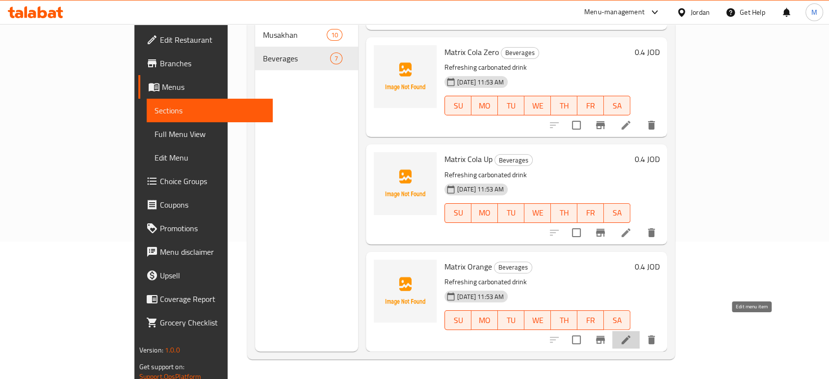
click at [632, 334] on icon at bounding box center [626, 340] width 12 height 12
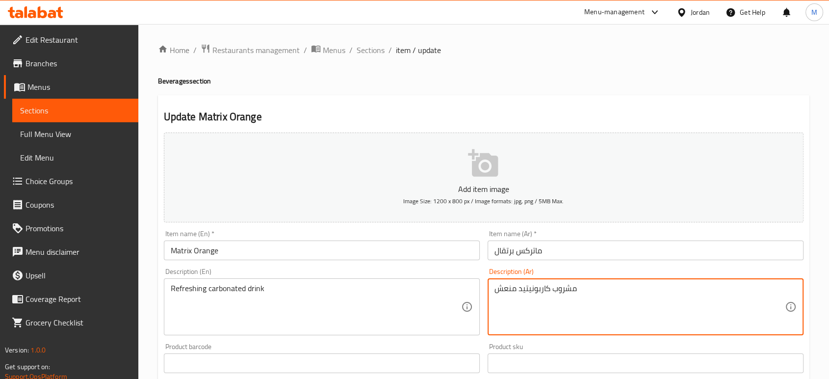
click at [612, 292] on textarea "مشروب كاربونيتيد منعش" at bounding box center [640, 307] width 290 height 47
paste textarea "غازي"
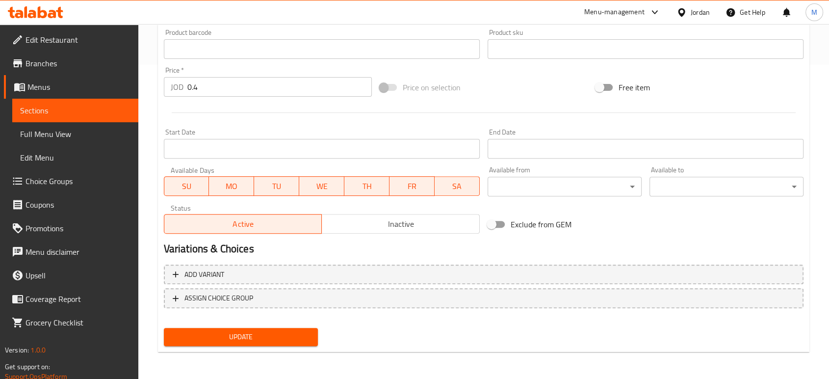
type textarea "مشروب غازي منعش"
click at [247, 341] on span "Update" at bounding box center [241, 337] width 138 height 12
click at [57, 113] on span "Sections" at bounding box center [75, 111] width 110 height 12
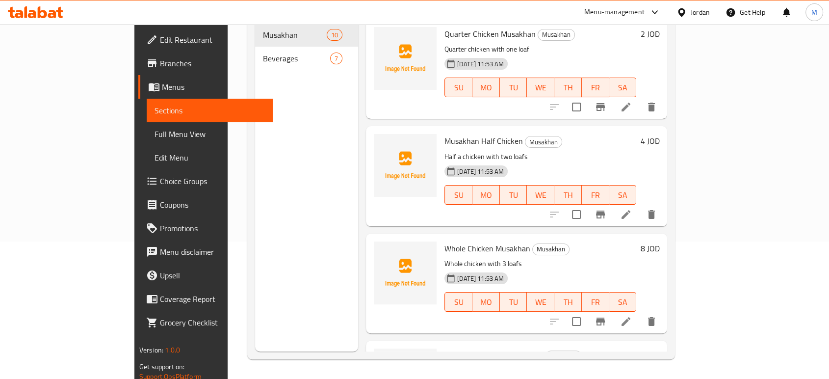
scroll to position [137, 0]
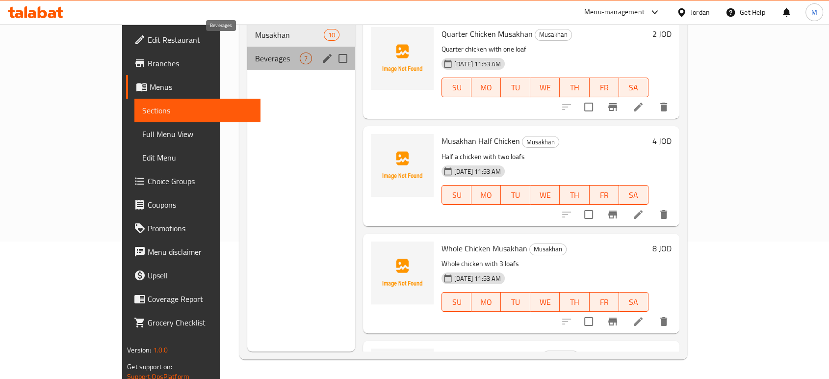
click at [255, 53] on span "Beverages" at bounding box center [277, 59] width 45 height 12
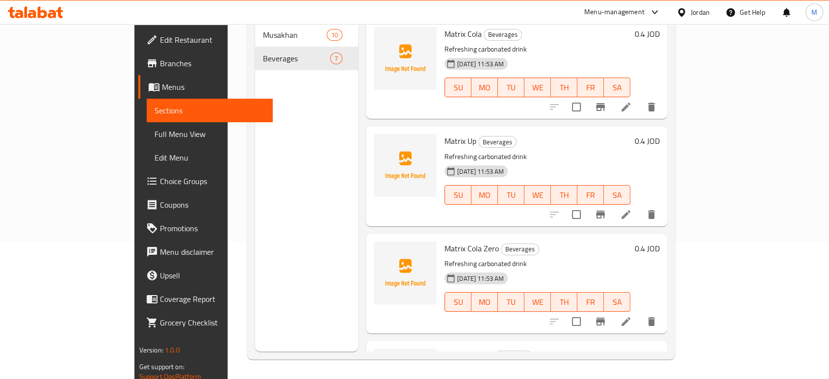
scroll to position [331, 0]
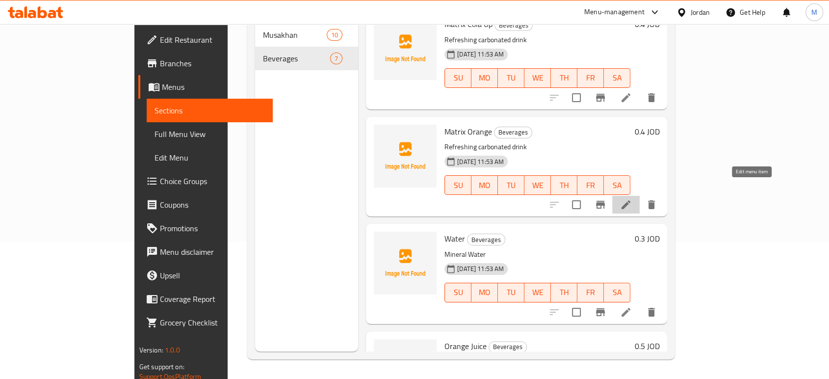
click at [631, 200] on icon at bounding box center [626, 204] width 9 height 9
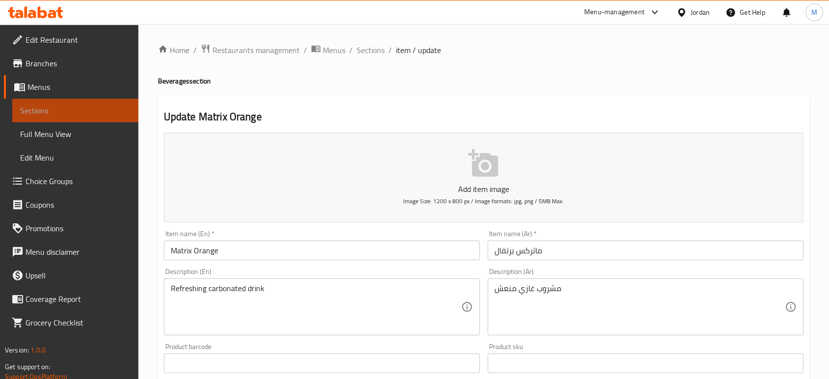
click at [93, 106] on span "Sections" at bounding box center [75, 111] width 110 height 12
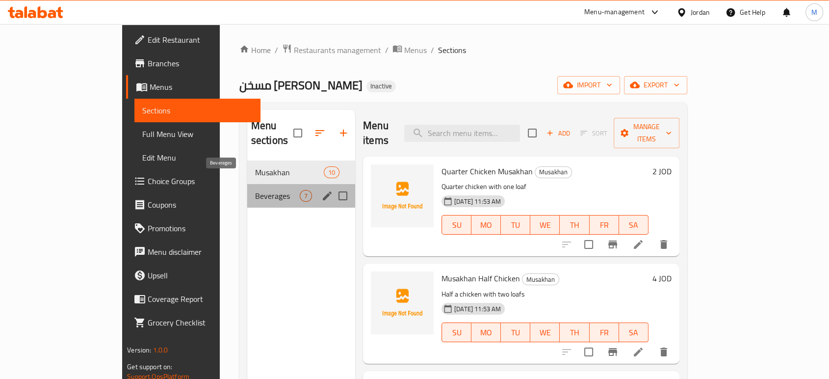
click at [255, 190] on span "Beverages" at bounding box center [277, 196] width 45 height 12
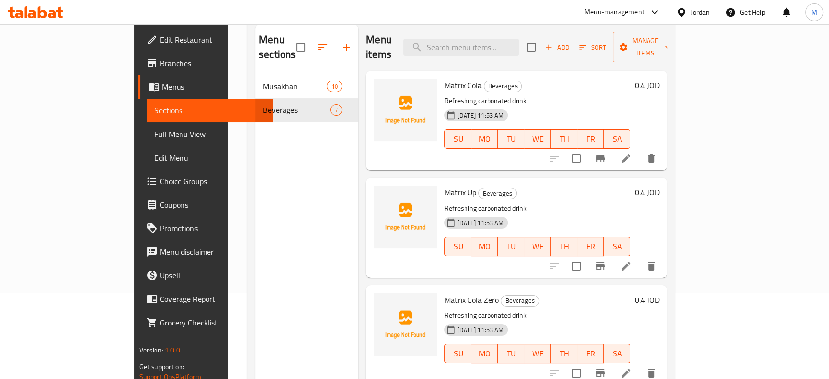
scroll to position [109, 0]
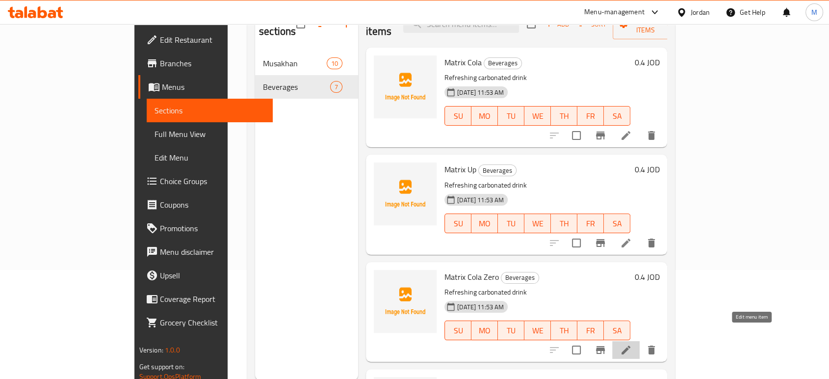
click at [632, 344] on icon at bounding box center [626, 350] width 12 height 12
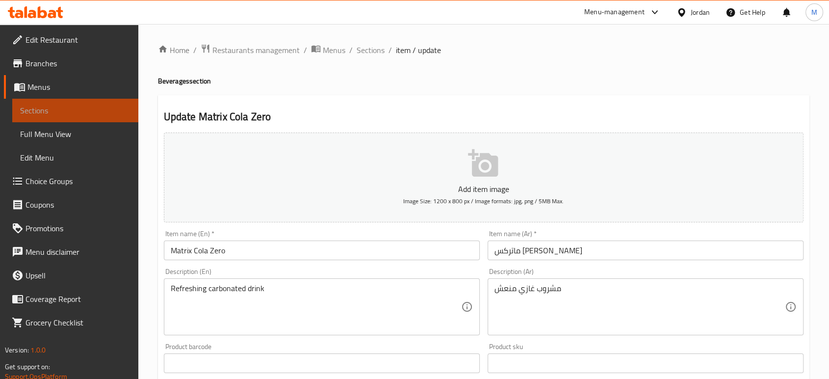
click at [82, 109] on span "Sections" at bounding box center [75, 111] width 110 height 12
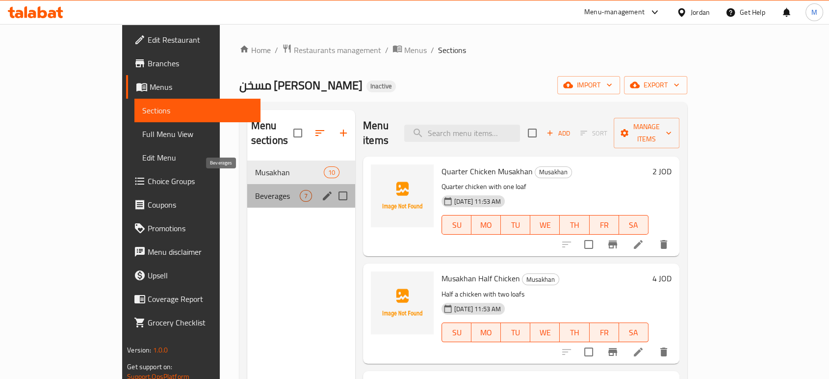
click at [255, 190] on span "Beverages" at bounding box center [277, 196] width 45 height 12
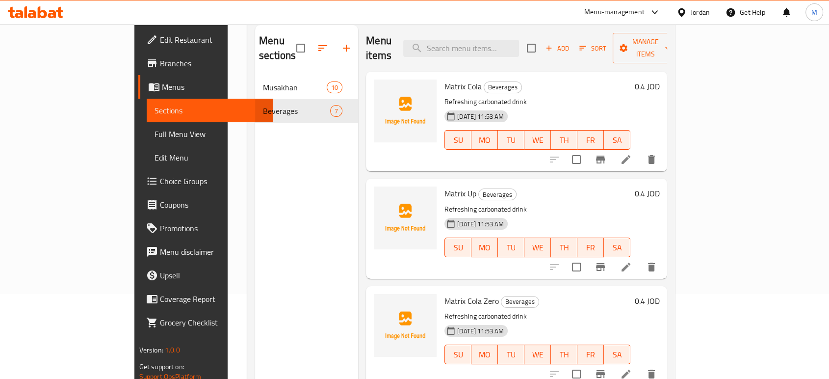
scroll to position [87, 0]
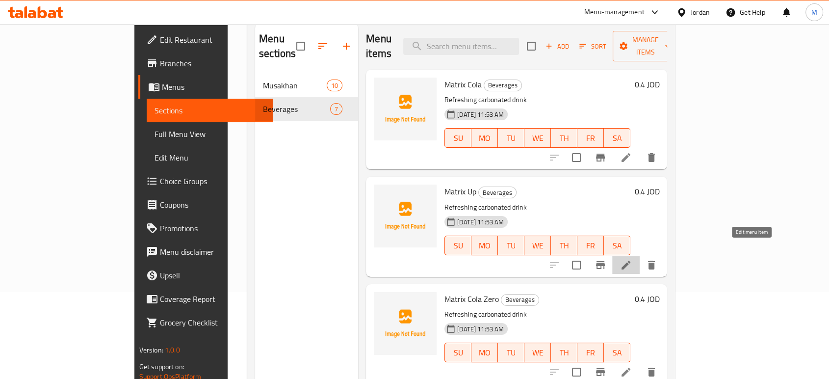
click at [632, 259] on icon at bounding box center [626, 265] width 12 height 12
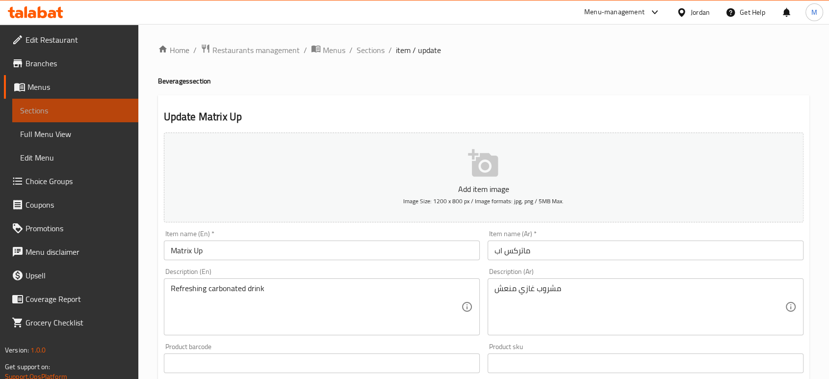
click at [97, 112] on span "Sections" at bounding box center [75, 111] width 110 height 12
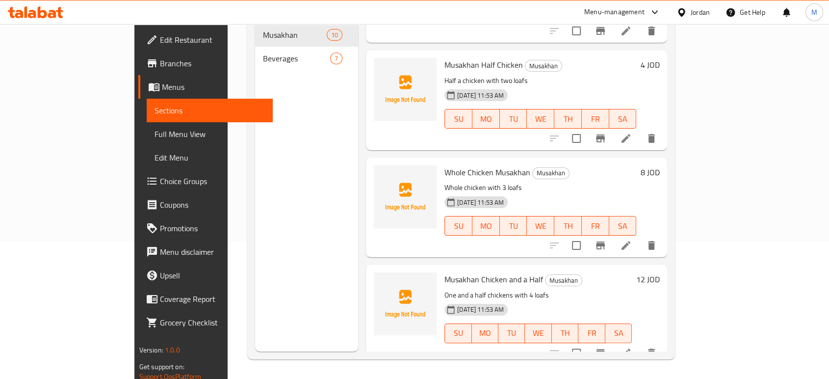
scroll to position [87, 0]
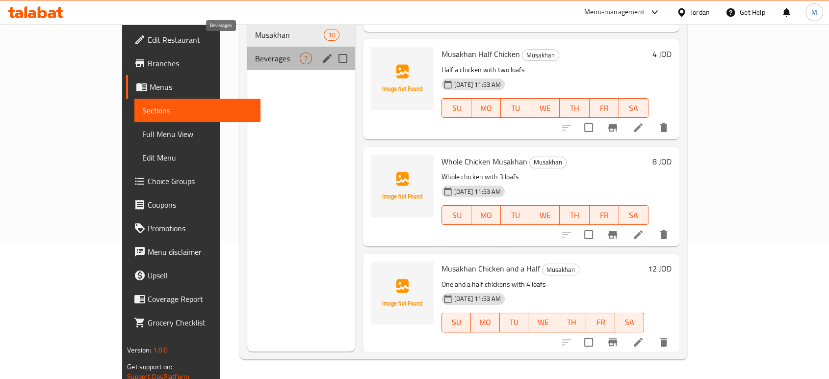
click at [255, 53] on span "Beverages" at bounding box center [277, 59] width 45 height 12
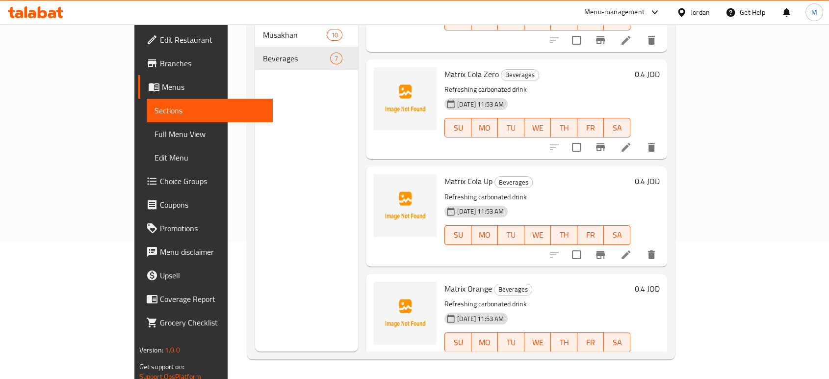
scroll to position [196, 0]
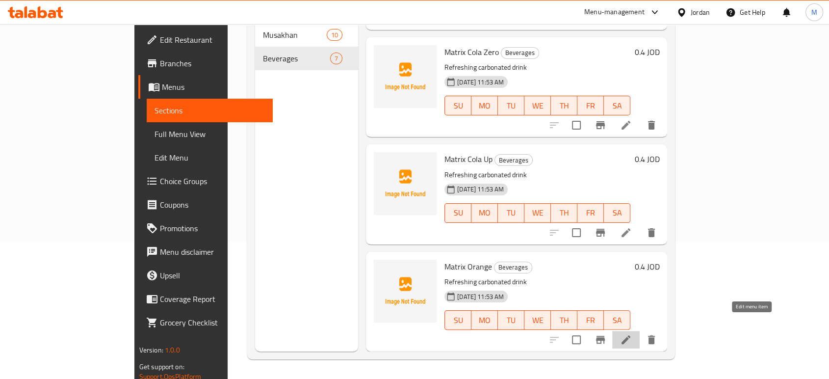
click at [631, 335] on icon at bounding box center [626, 339] width 9 height 9
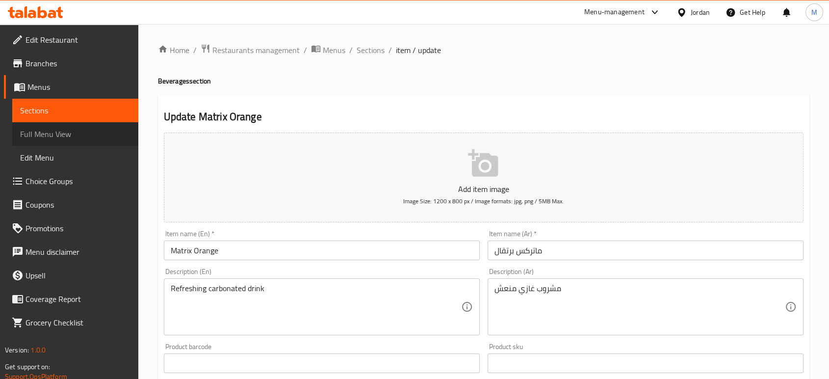
click at [61, 139] on span "Full Menu View" at bounding box center [75, 134] width 110 height 12
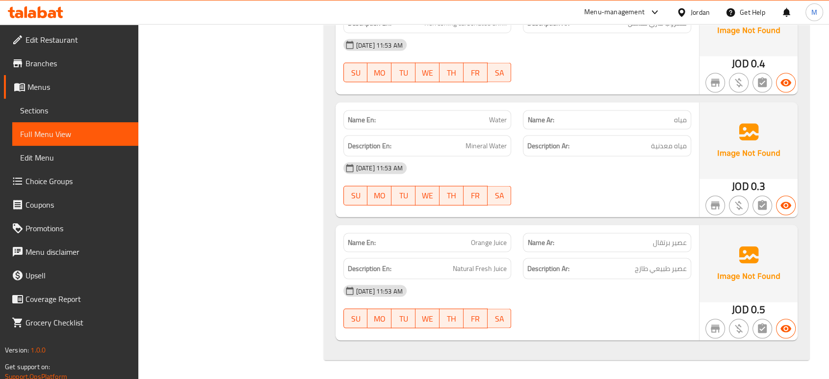
scroll to position [1963, 0]
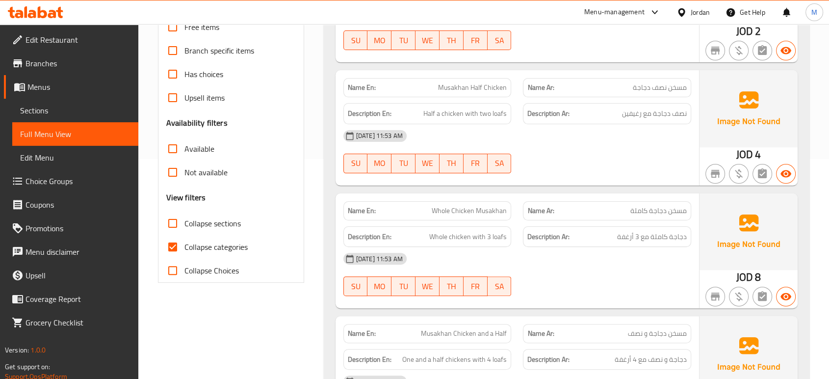
scroll to position [0, 0]
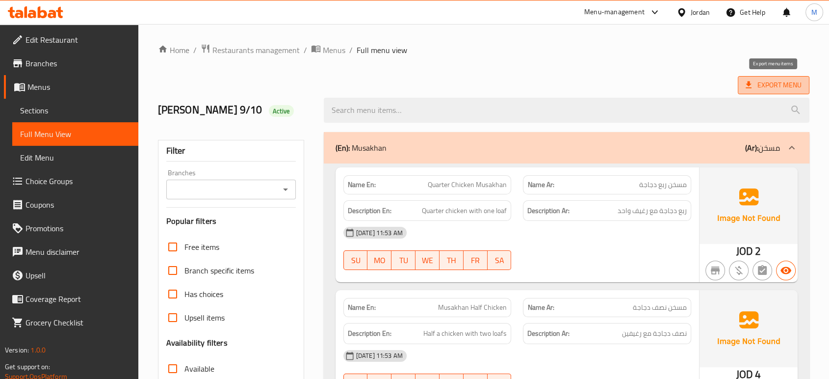
click at [779, 82] on span "Export Menu" at bounding box center [774, 85] width 56 height 12
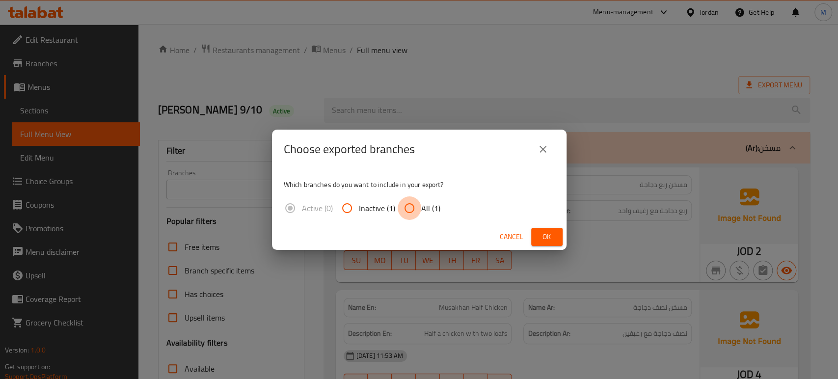
click at [408, 209] on input "All (1)" at bounding box center [409, 208] width 24 height 24
radio input "true"
click at [542, 239] on span "Ok" at bounding box center [547, 237] width 16 height 12
